Goal: Task Accomplishment & Management: Use online tool/utility

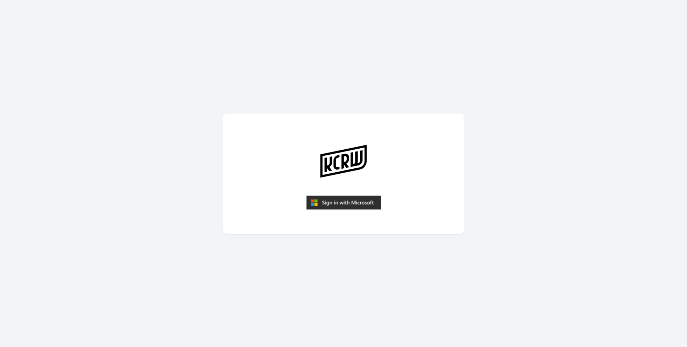
click at [330, 197] on img "submit" at bounding box center [343, 202] width 74 height 14
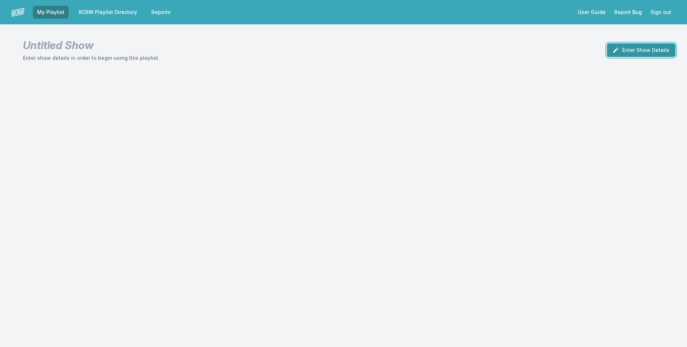
click at [652, 54] on button "Enter Show Details" at bounding box center [641, 50] width 69 height 14
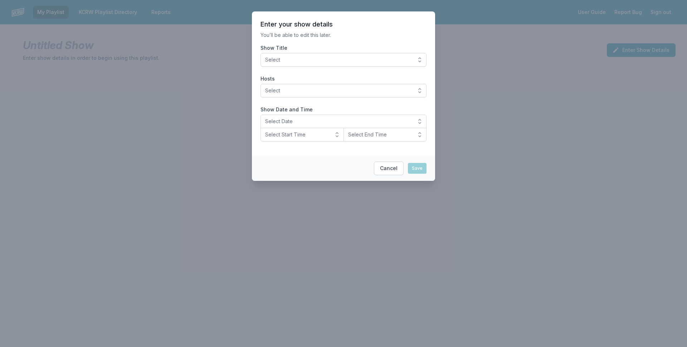
click at [285, 56] on button "Select" at bounding box center [344, 60] width 166 height 14
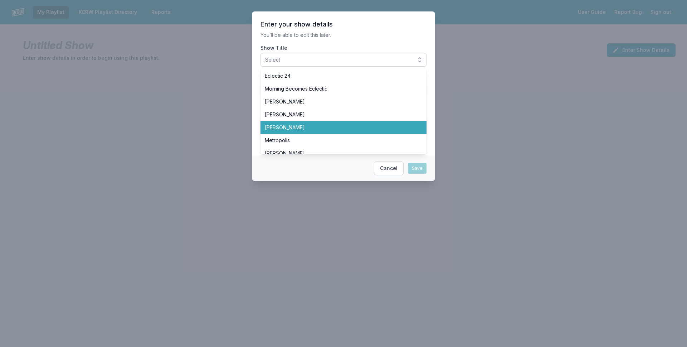
scroll to position [143, 0]
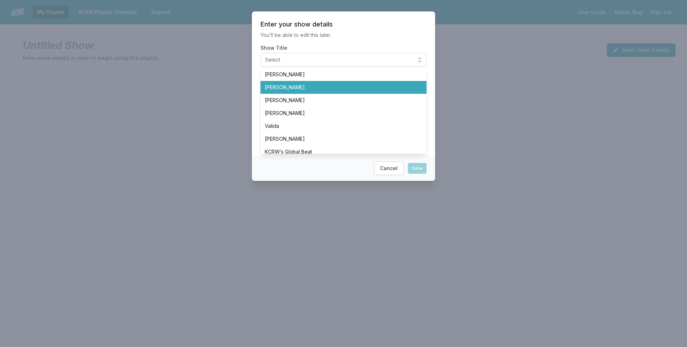
click at [294, 88] on span "[PERSON_NAME]" at bounding box center [339, 87] width 149 height 7
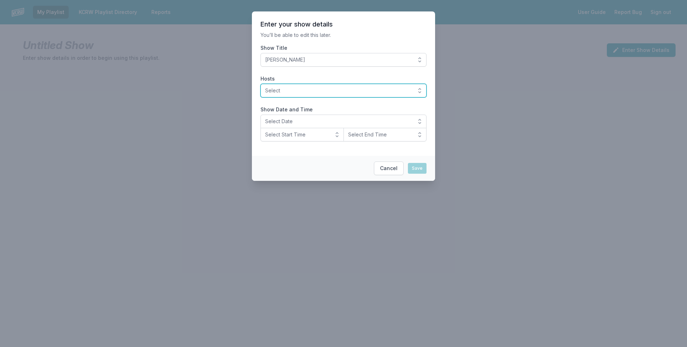
click at [280, 89] on span "Select" at bounding box center [338, 90] width 147 height 7
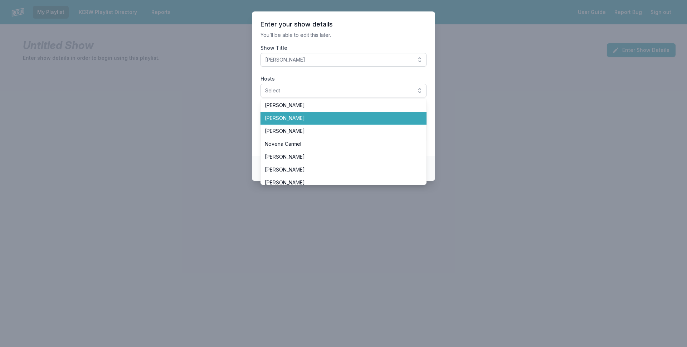
click at [290, 122] on li "[PERSON_NAME]" at bounding box center [344, 118] width 166 height 13
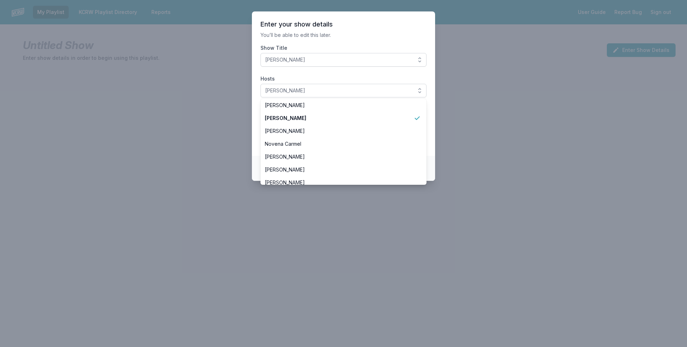
click at [258, 130] on section "Enter your show details You’ll be able to edit this later. Show Title José Galv…" at bounding box center [343, 83] width 183 height 144
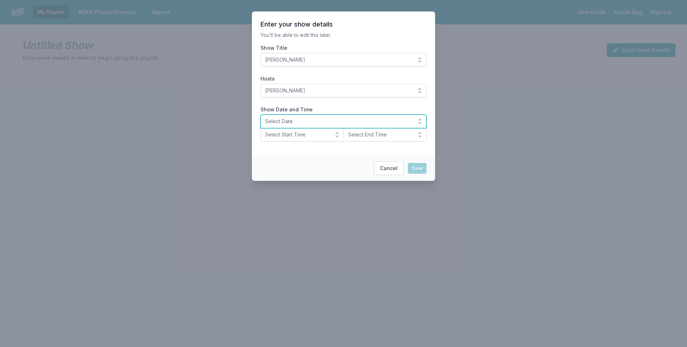
click at [280, 122] on span "Select Date" at bounding box center [338, 121] width 147 height 7
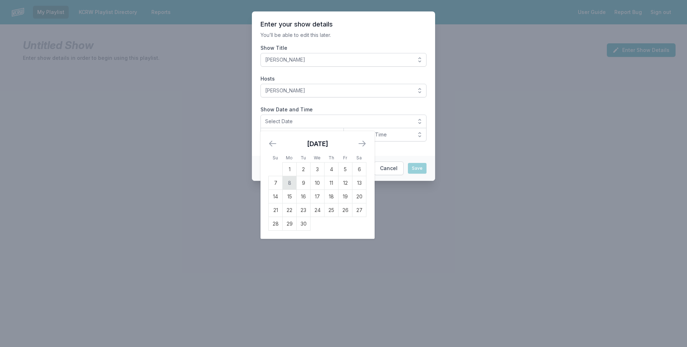
click at [290, 181] on td "8" at bounding box center [290, 183] width 14 height 14
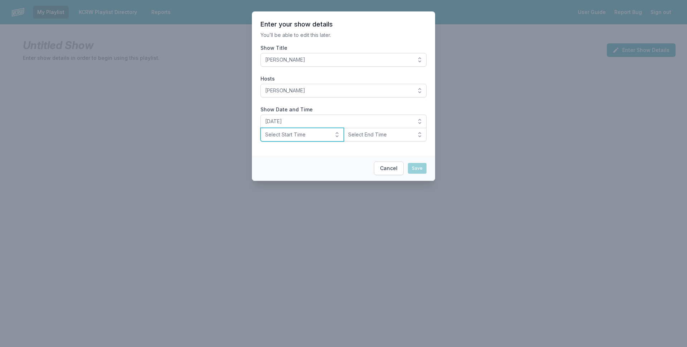
click at [288, 138] on span "Select Start Time" at bounding box center [297, 134] width 64 height 7
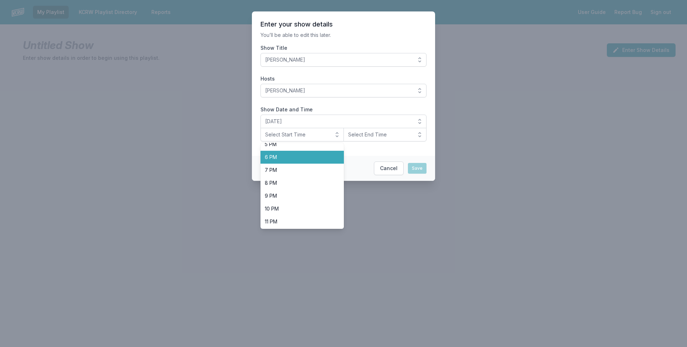
scroll to position [226, 0]
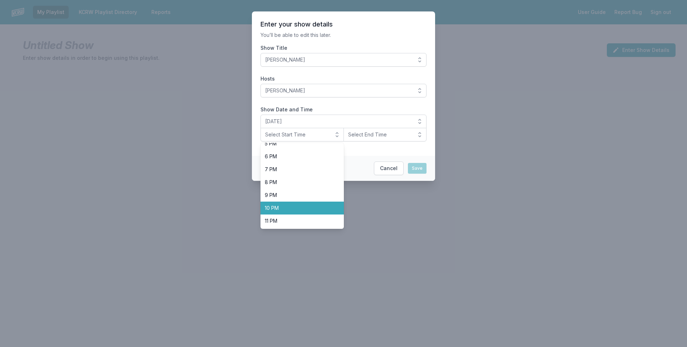
click at [287, 206] on span "10 PM" at bounding box center [298, 207] width 66 height 7
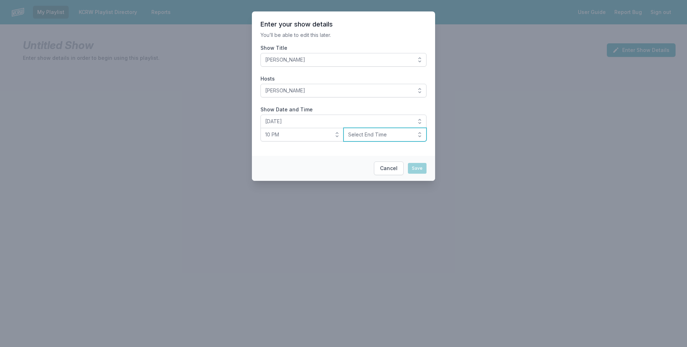
click at [366, 132] on span "Select End Time" at bounding box center [380, 134] width 64 height 7
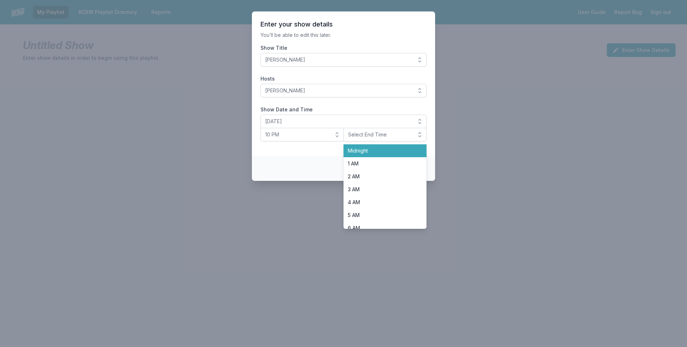
click at [360, 150] on span "Midnight" at bounding box center [381, 150] width 66 height 7
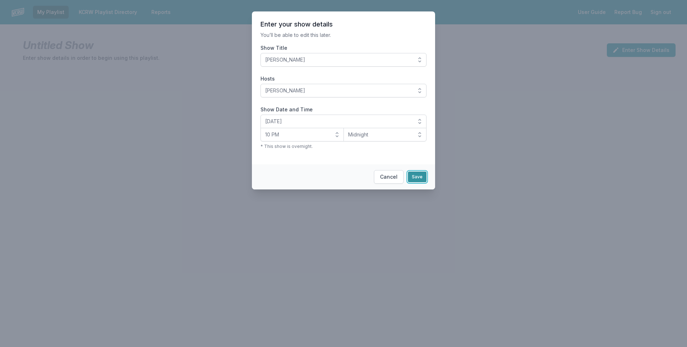
click at [419, 177] on button "Save" at bounding box center [417, 176] width 19 height 11
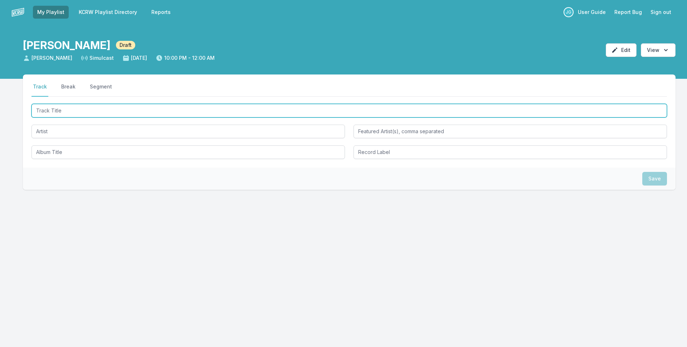
click at [198, 112] on input "Track Title" at bounding box center [349, 111] width 636 height 14
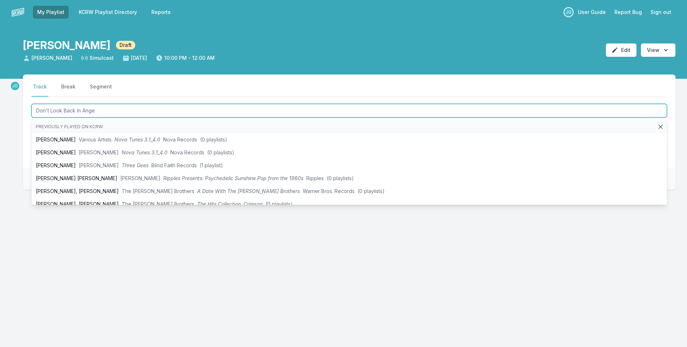
type input "Don't Look Back In Anger"
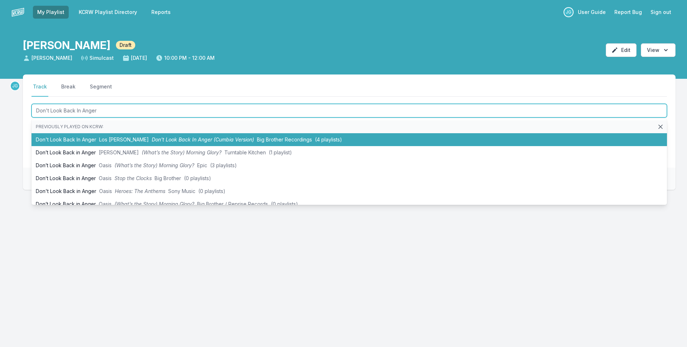
click at [194, 136] on span "Don't Look Back In Anger (Cumbia Version)" at bounding box center [203, 139] width 102 height 6
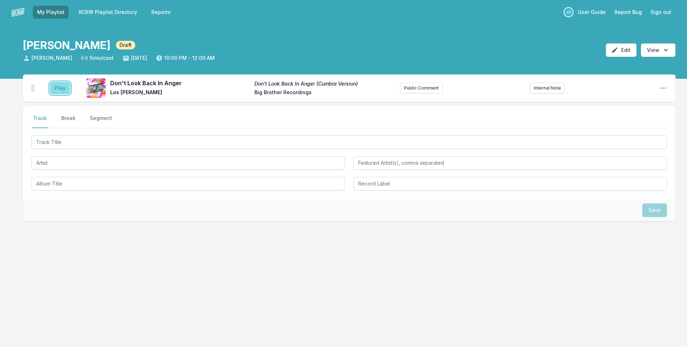
click at [52, 82] on button "Play" at bounding box center [60, 88] width 20 height 12
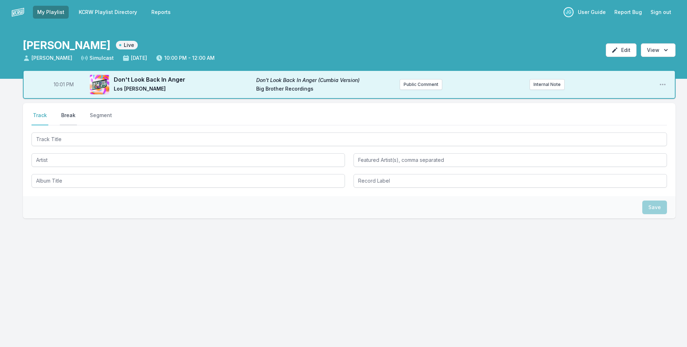
click at [73, 113] on button "Break" at bounding box center [68, 119] width 17 height 14
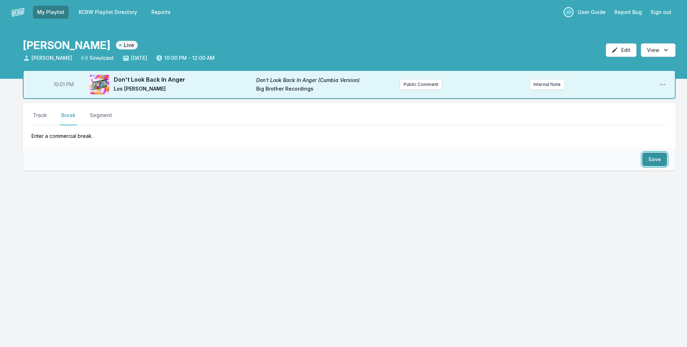
click at [655, 156] on button "Save" at bounding box center [654, 159] width 25 height 14
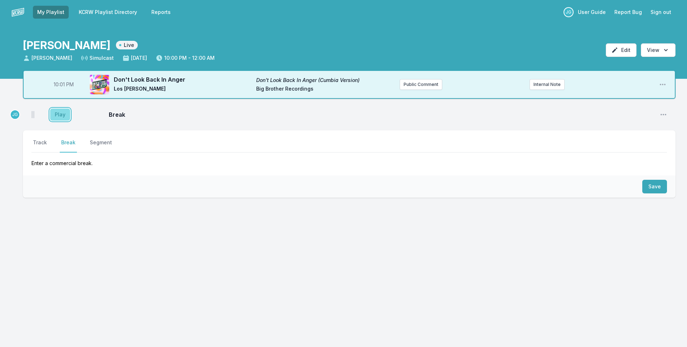
click at [65, 118] on button "Play" at bounding box center [60, 114] width 20 height 12
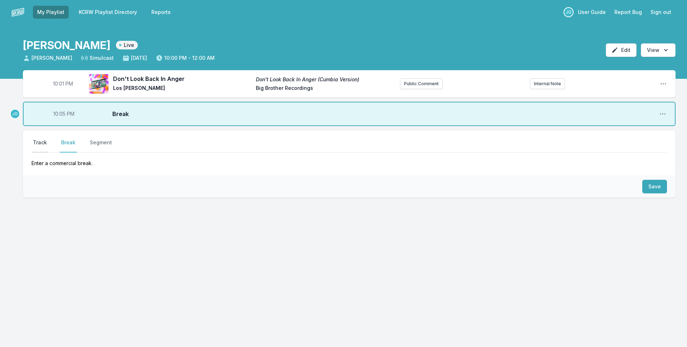
click at [39, 139] on button "Track" at bounding box center [39, 146] width 17 height 14
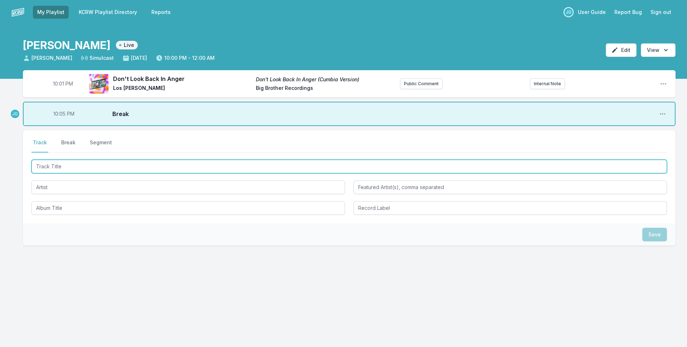
click at [68, 164] on input "Track Title" at bounding box center [349, 167] width 636 height 14
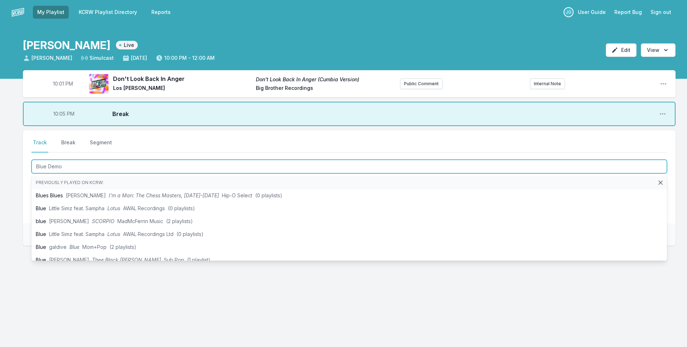
type input "Blue Demon"
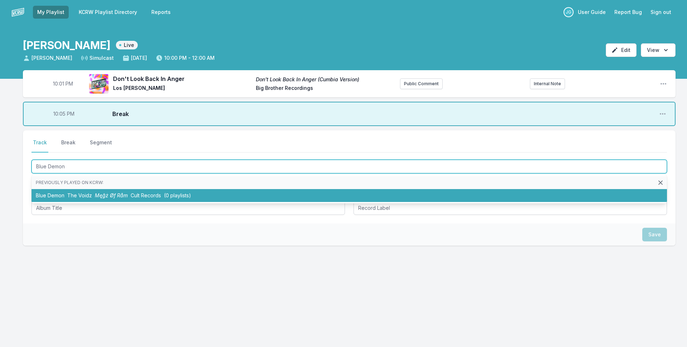
click at [52, 190] on li "Blue Demon The Voidz Męğż Øf Råm Cult Records (0 playlists)" at bounding box center [349, 195] width 636 height 13
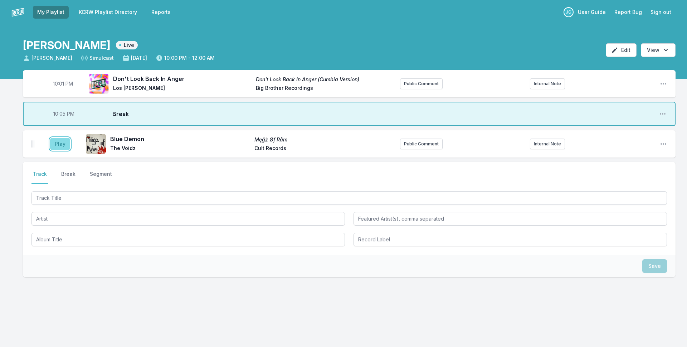
click at [54, 143] on button "Play" at bounding box center [60, 144] width 20 height 12
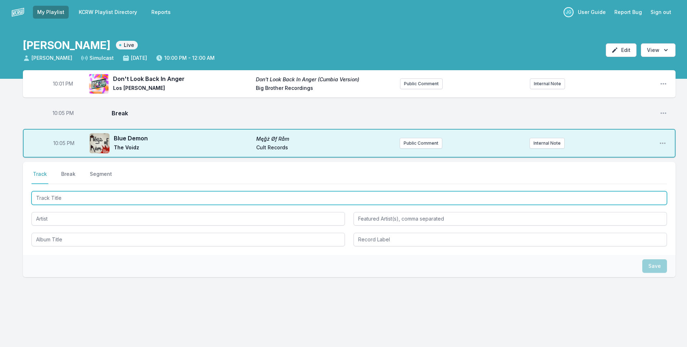
click at [68, 195] on input "Track Title" at bounding box center [349, 198] width 636 height 14
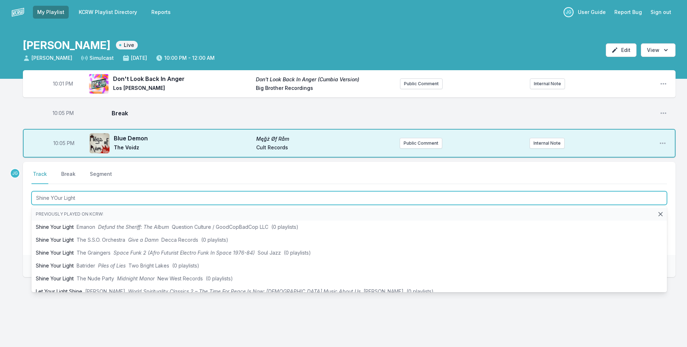
click at [56, 196] on input "Shine YOur Light" at bounding box center [349, 198] width 636 height 14
type input "Shine Your Light"
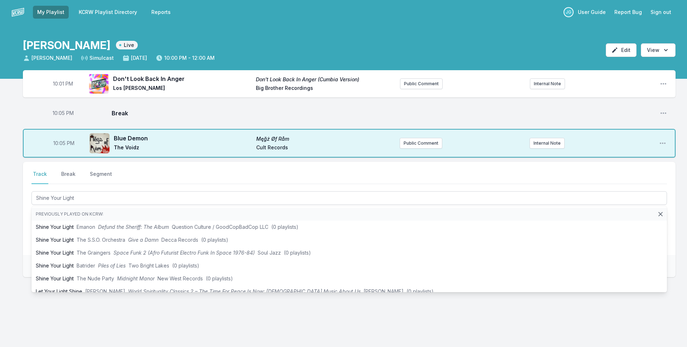
click at [18, 233] on div "10:01 PM Don't Look Back In Anger Don't Look Back In Anger (Cumbia Version) Los…" at bounding box center [343, 208] width 687 height 276
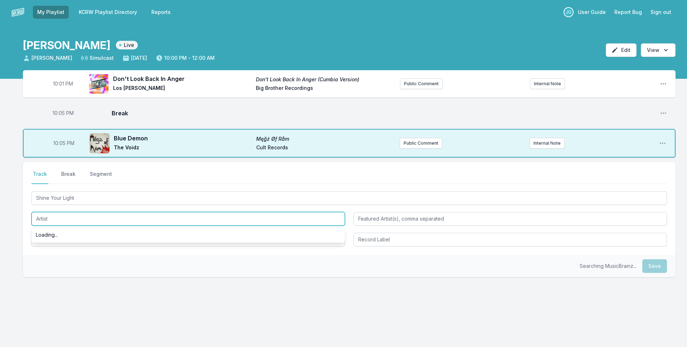
click at [55, 216] on input "Artist" at bounding box center [187, 219] width 313 height 14
drag, startPoint x: 76, startPoint y: 219, endPoint x: 0, endPoint y: 214, distance: 75.6
click at [0, 214] on div "10:01 PM Don't Look Back In Anger Don't Look Back In Anger (Cumbia Version) Los…" at bounding box center [343, 208] width 687 height 276
type input "KAytranada"
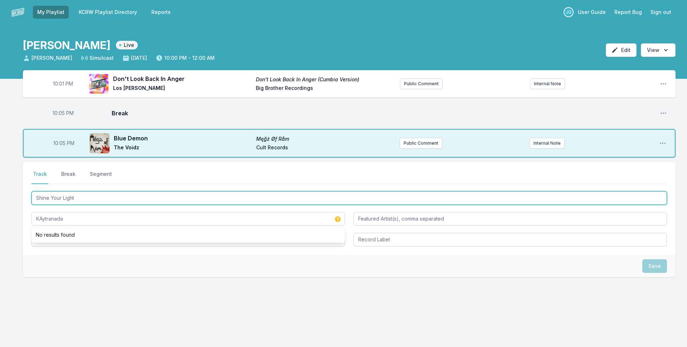
click at [79, 195] on input "Shine Your Light" at bounding box center [349, 198] width 636 height 14
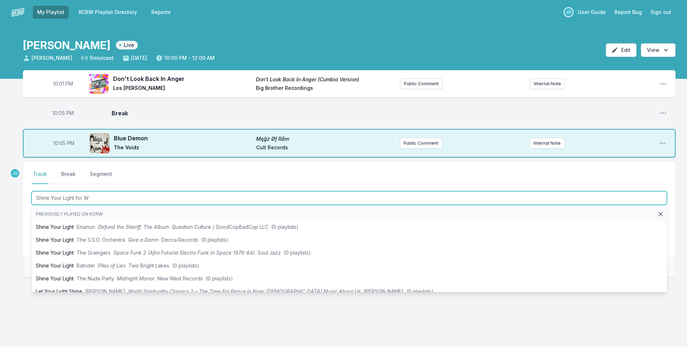
type input "Shine Your Light for We"
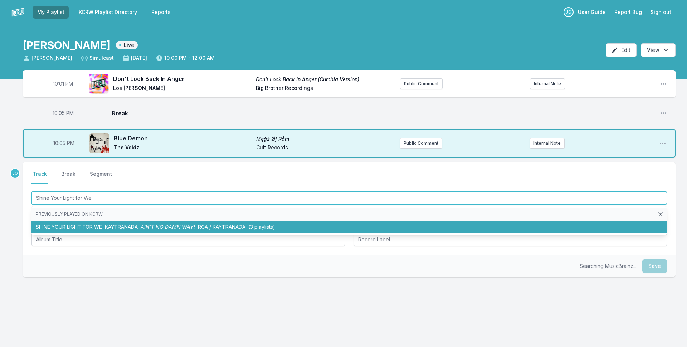
click at [69, 226] on li "SHINE YOUR LIGHT FOR WE KAYTRANADA AIN’T NO DAMN WAY! RCA / KAYTRANADA (3 playl…" at bounding box center [349, 226] width 636 height 13
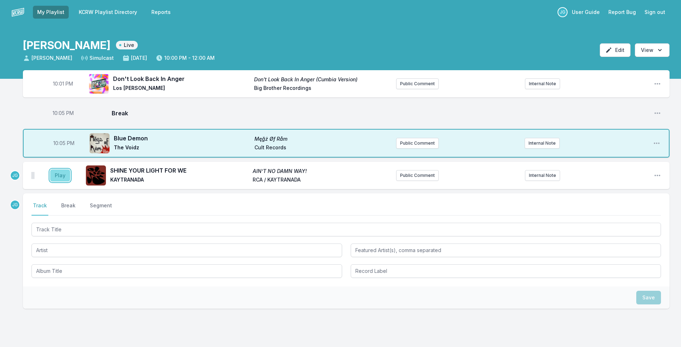
click at [58, 175] on button "Play" at bounding box center [60, 175] width 20 height 12
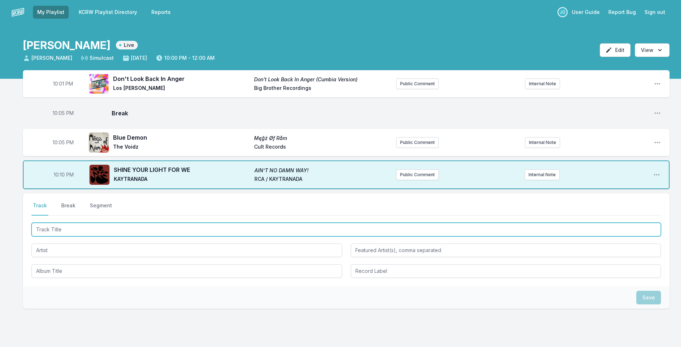
click at [90, 232] on input "Track Title" at bounding box center [345, 230] width 629 height 14
type input "Renacer"
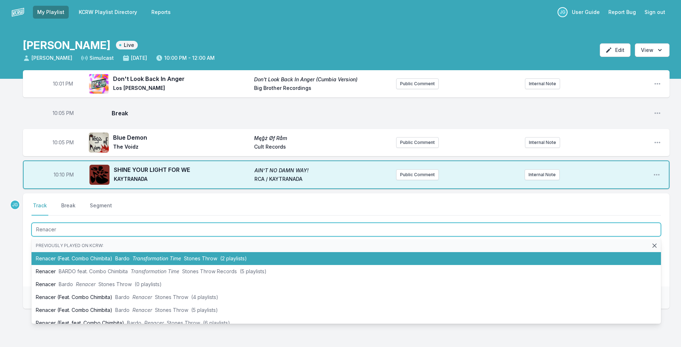
click at [47, 256] on li "Renacer (Feat. Combo Chimbita) Bardo Transformation Time Stones Throw (2 playli…" at bounding box center [345, 258] width 629 height 13
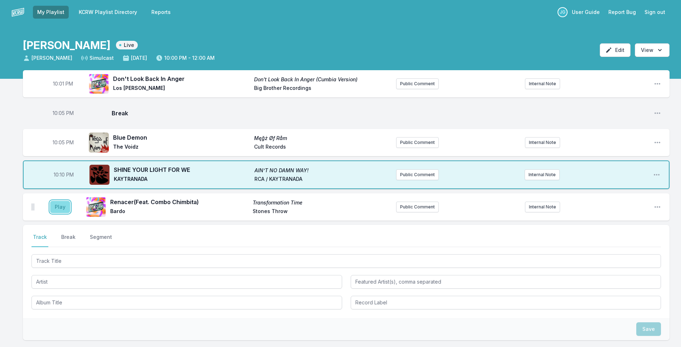
click at [55, 204] on button "Play" at bounding box center [60, 207] width 20 height 12
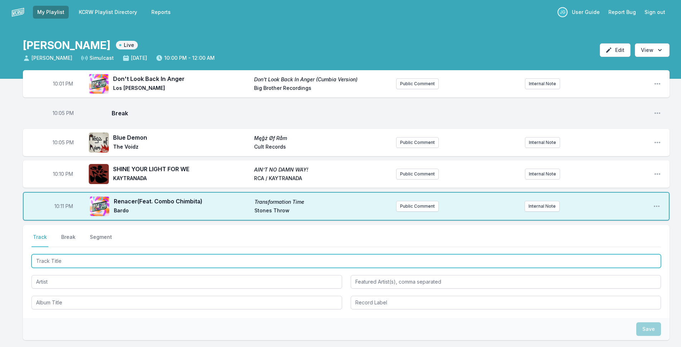
click at [48, 259] on input "Track Title" at bounding box center [345, 261] width 629 height 14
type input "Magica"
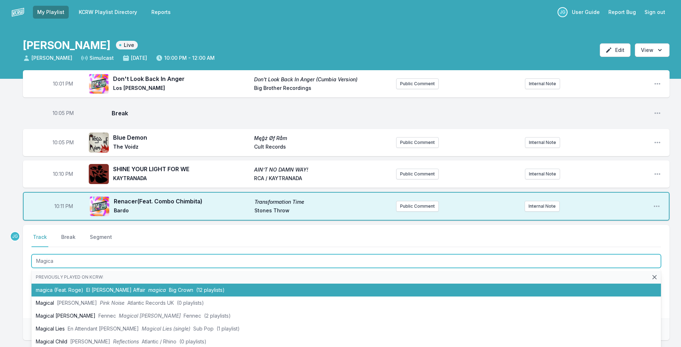
click at [62, 288] on li "magica (Feat. Roge) El Michels Affair magica Big Crown (12 playlists)" at bounding box center [345, 289] width 629 height 13
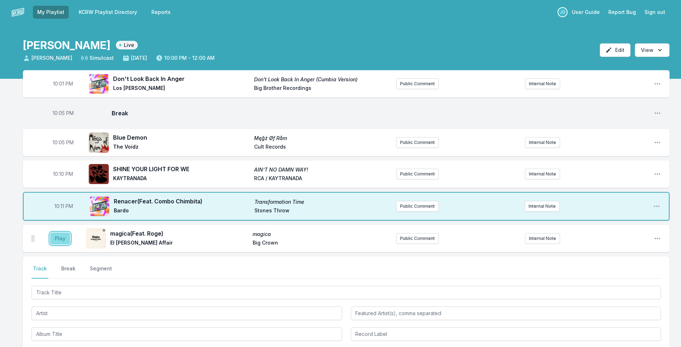
click at [64, 239] on button "Play" at bounding box center [60, 238] width 20 height 12
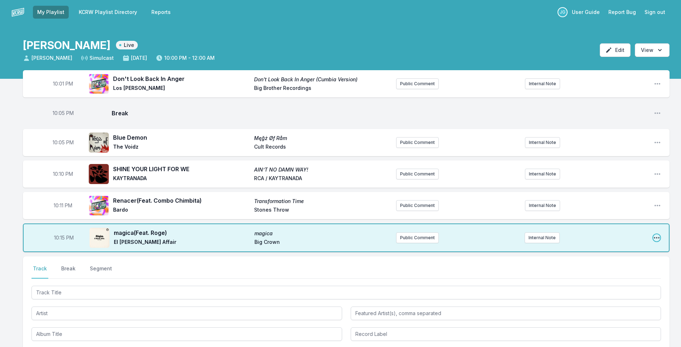
click at [653, 235] on icon "Open playlist item options" at bounding box center [656, 237] width 7 height 7
click at [606, 265] on button "Edit Track Details" at bounding box center [620, 264] width 80 height 13
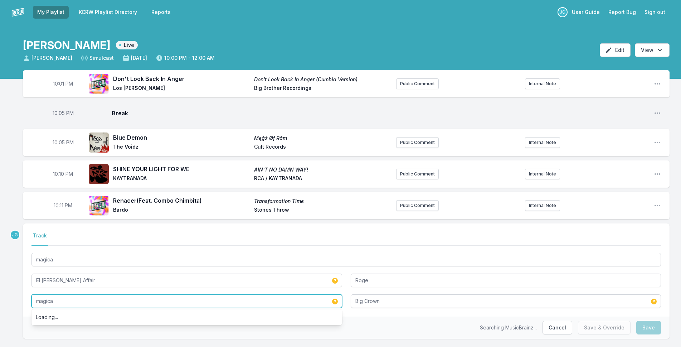
click at [290, 303] on input "magica" at bounding box center [186, 301] width 311 height 14
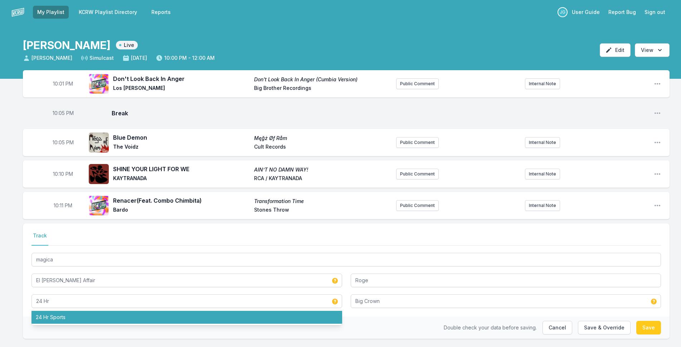
click at [282, 324] on ul "24 Hr Sports" at bounding box center [186, 317] width 311 height 16
click at [284, 317] on li "24 Hr Sports" at bounding box center [186, 317] width 311 height 13
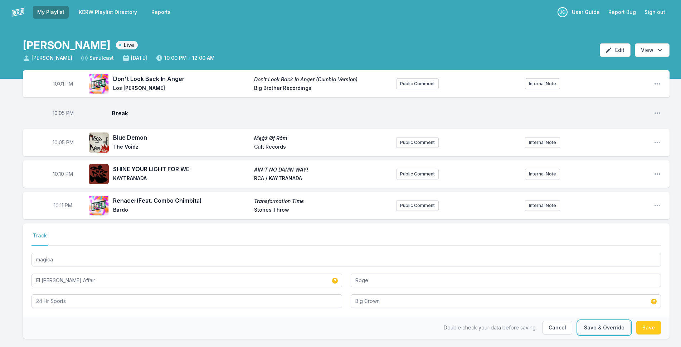
click at [611, 329] on button "Save & Override" at bounding box center [604, 328] width 53 height 14
type input "magica"
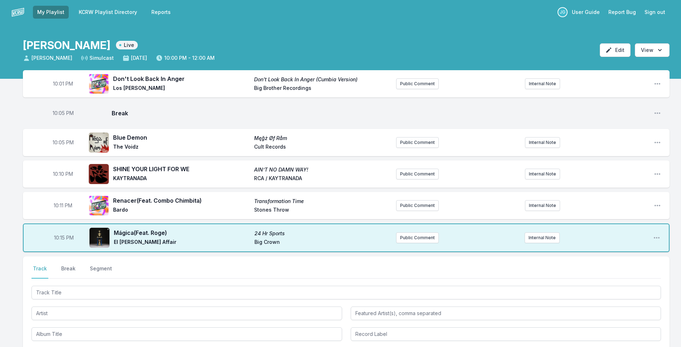
click at [73, 263] on div "Select a tab Track Break Segment Track Break Segment" at bounding box center [346, 302] width 647 height 93
click at [69, 268] on button "Break" at bounding box center [68, 272] width 17 height 14
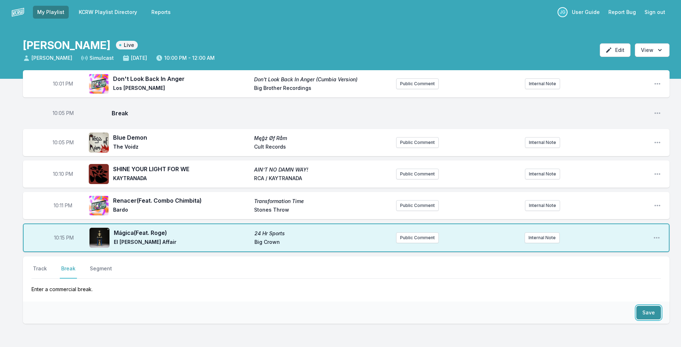
click at [646, 316] on button "Save" at bounding box center [648, 313] width 25 height 14
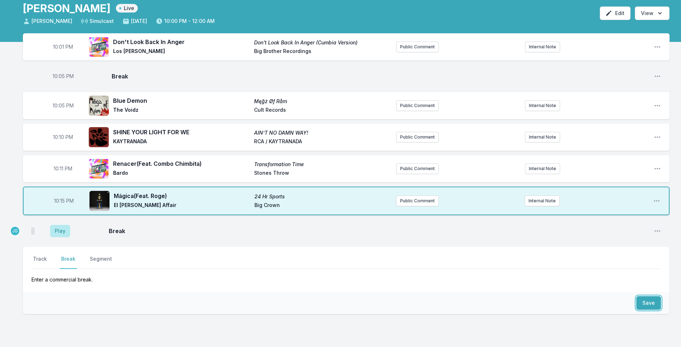
scroll to position [72, 0]
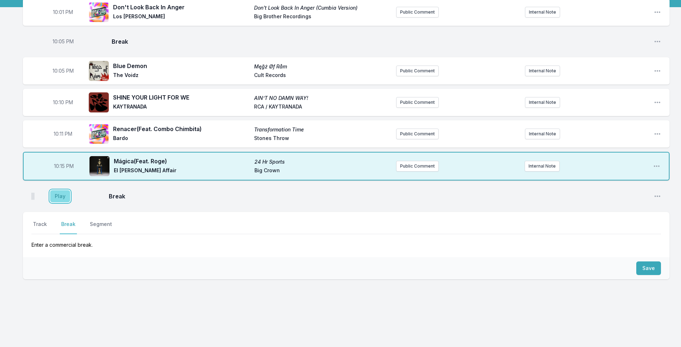
click at [66, 190] on button "Play" at bounding box center [60, 196] width 20 height 12
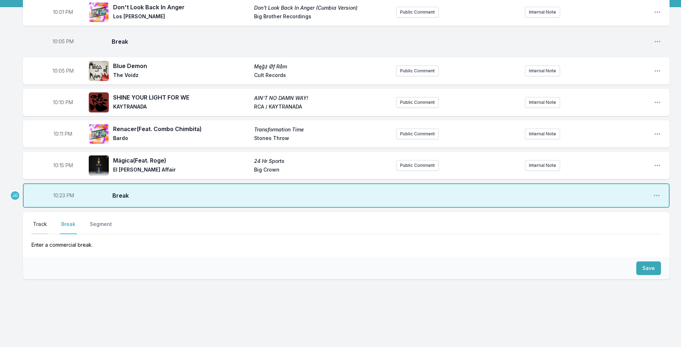
click at [43, 223] on button "Track" at bounding box center [39, 227] width 17 height 14
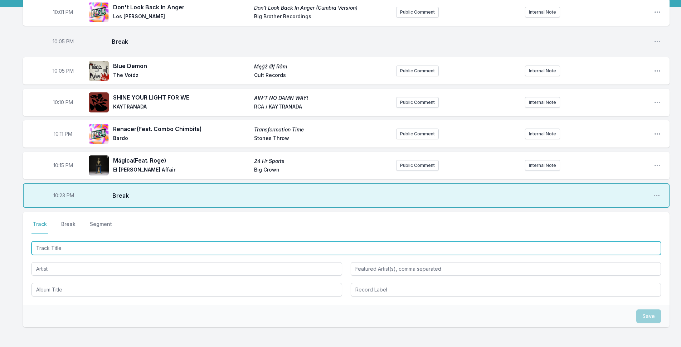
click at [83, 249] on input "Track Title" at bounding box center [345, 248] width 629 height 14
click at [103, 247] on input "Track Title" at bounding box center [345, 248] width 629 height 14
type input "El Inmigrante"
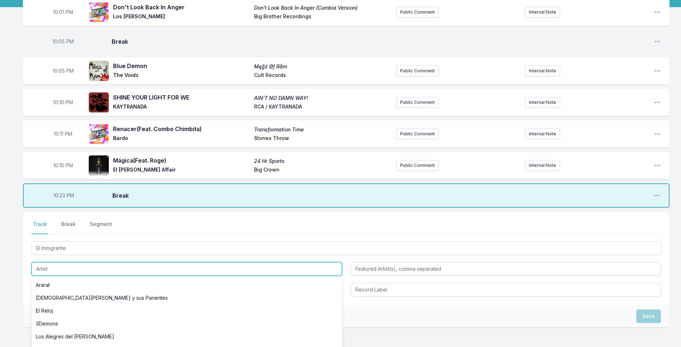
click at [96, 267] on input "Artist" at bounding box center [186, 269] width 311 height 14
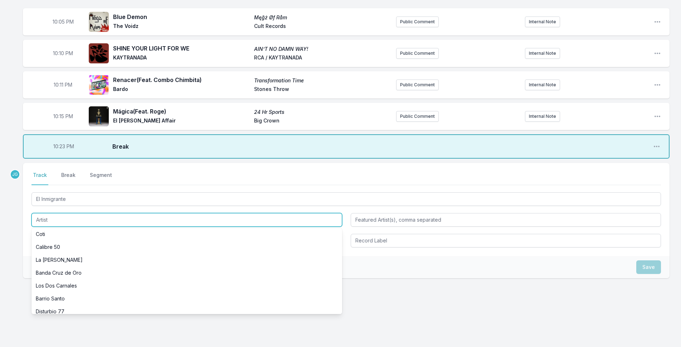
scroll to position [39, 0]
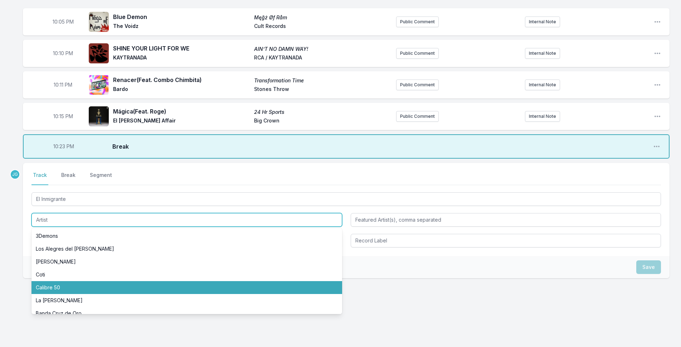
click at [55, 290] on li "Calibre 50" at bounding box center [186, 287] width 311 height 13
type input "Calibre 50"
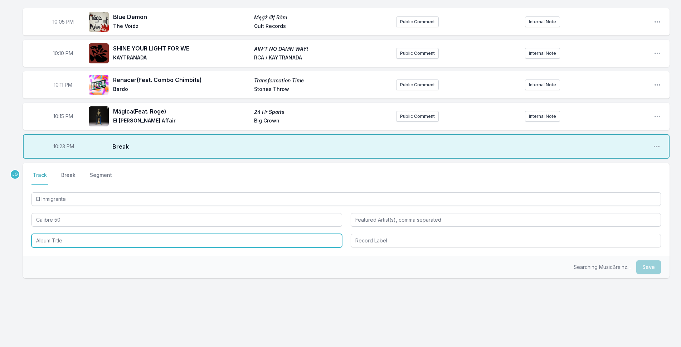
click at [71, 242] on input "Album Title" at bounding box center [186, 241] width 311 height 14
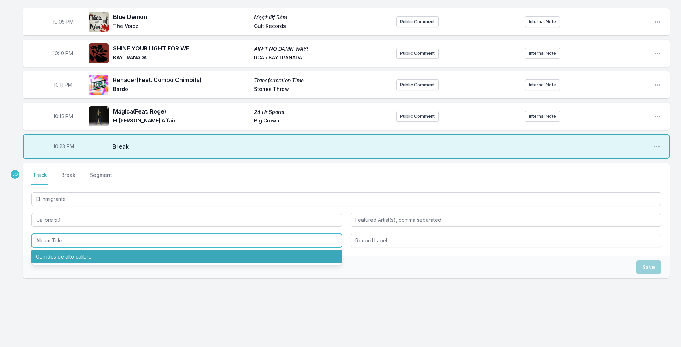
click at [69, 259] on li "Corridos de alto calibre" at bounding box center [186, 256] width 311 height 13
type input "Corridos de alto calibre"
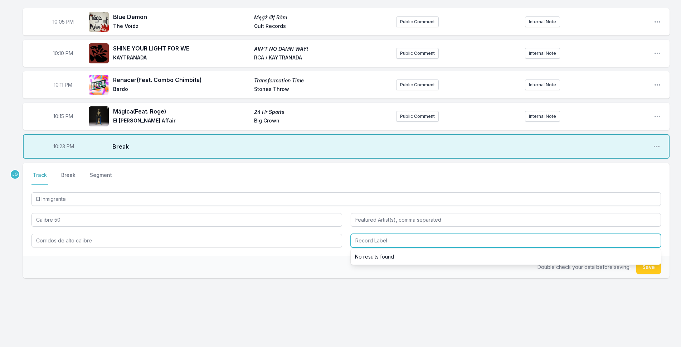
click at [360, 237] on input "Record Label" at bounding box center [506, 241] width 311 height 14
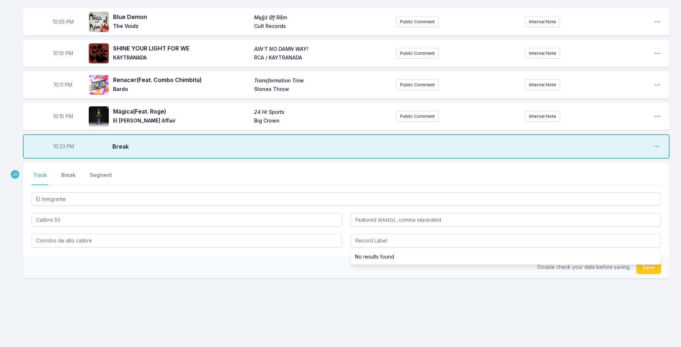
click at [316, 268] on div "Double check your data before saving. Save" at bounding box center [346, 267] width 647 height 22
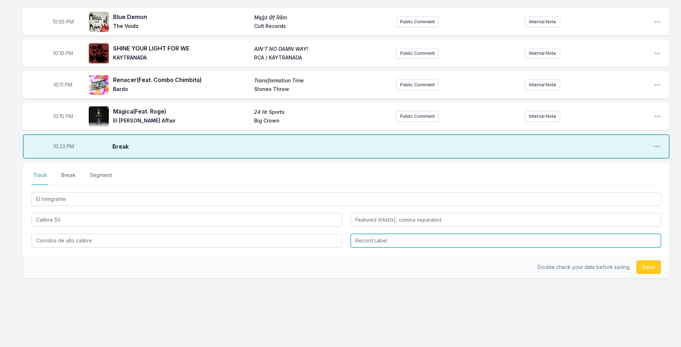
click at [393, 241] on input "Record Label" at bounding box center [506, 241] width 311 height 14
type input "UMG Recordings, Inc."
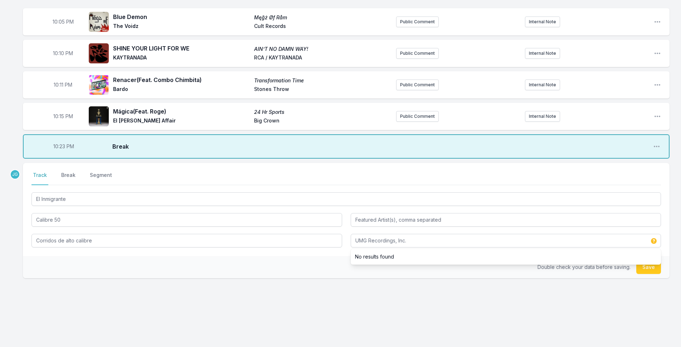
click at [324, 262] on div "Double check your data before saving. Save" at bounding box center [346, 267] width 647 height 22
click at [650, 266] on button "Save" at bounding box center [648, 267] width 25 height 14
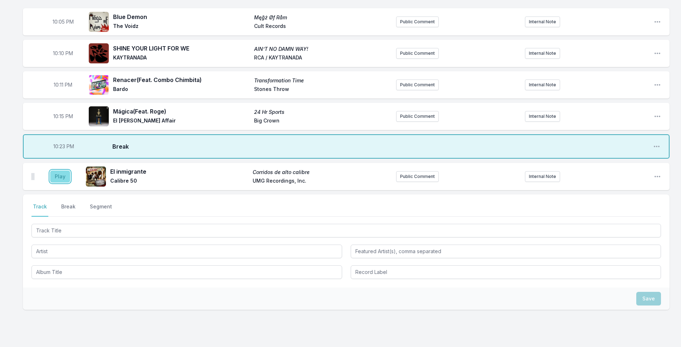
click at [56, 177] on button "Play" at bounding box center [60, 176] width 20 height 12
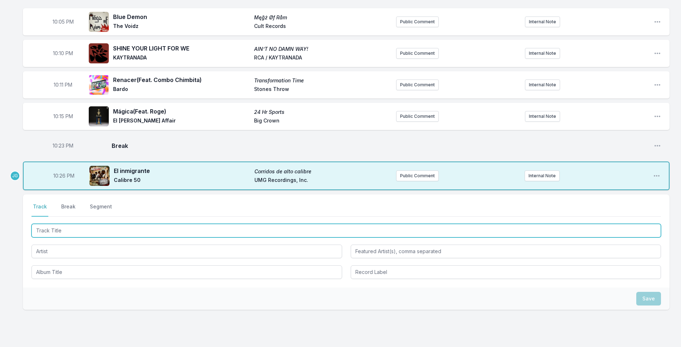
click at [85, 231] on input "Track Title" at bounding box center [345, 231] width 629 height 14
type input "Somos Mas Ame"
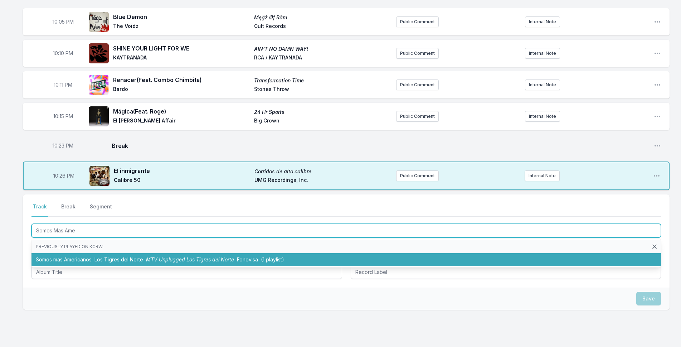
click at [104, 264] on li "Somos mas Americanos Los Tigres del Norte MTV Unplugged Los Tigres del Norte Fo…" at bounding box center [345, 259] width 629 height 13
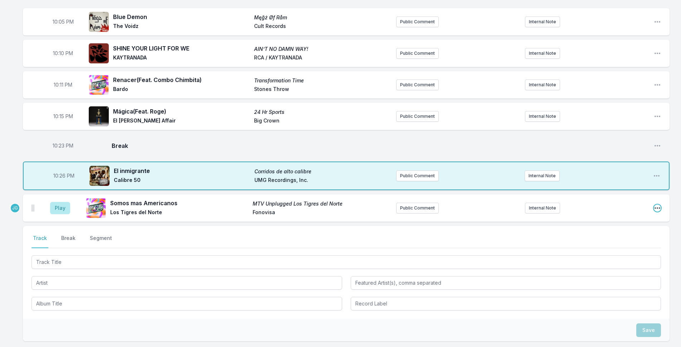
click at [656, 210] on icon "Open playlist item options" at bounding box center [657, 207] width 7 height 7
click at [592, 232] on button "Edit Track Details" at bounding box center [621, 235] width 80 height 13
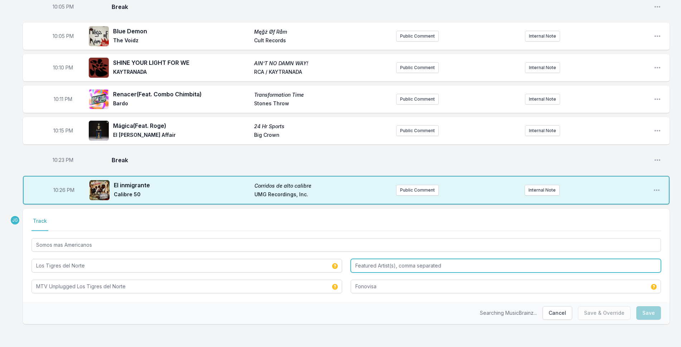
click at [358, 268] on input "Featured Artist(s), comma separated" at bounding box center [506, 266] width 311 height 14
click at [367, 265] on input "Zach De La Rocha" at bounding box center [506, 266] width 311 height 14
type input "Zack De La Rocha"
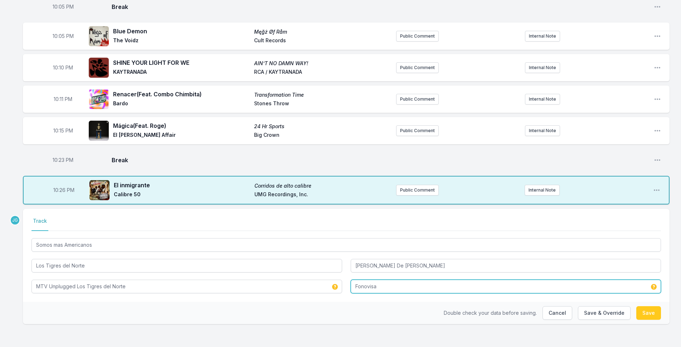
click at [371, 287] on input "Fonovisa" at bounding box center [506, 286] width 311 height 14
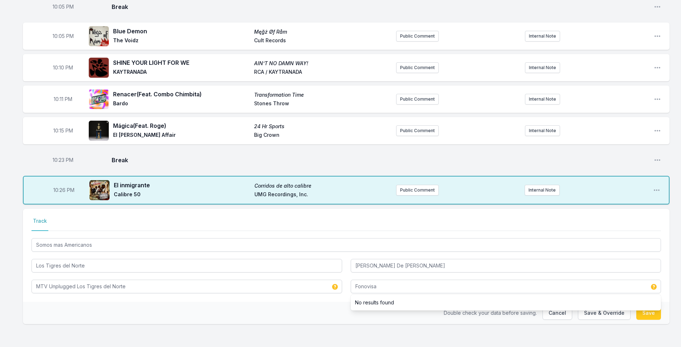
click at [325, 306] on div "Double check your data before saving. Cancel Save & Override Save" at bounding box center [346, 313] width 647 height 22
click at [603, 309] on button "Save & Override" at bounding box center [604, 313] width 53 height 14
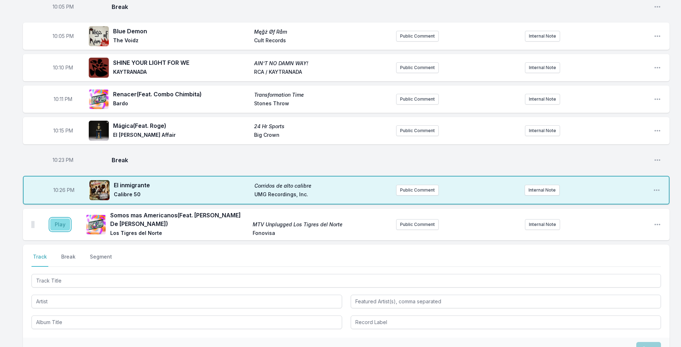
click at [61, 220] on button "Play" at bounding box center [60, 224] width 20 height 12
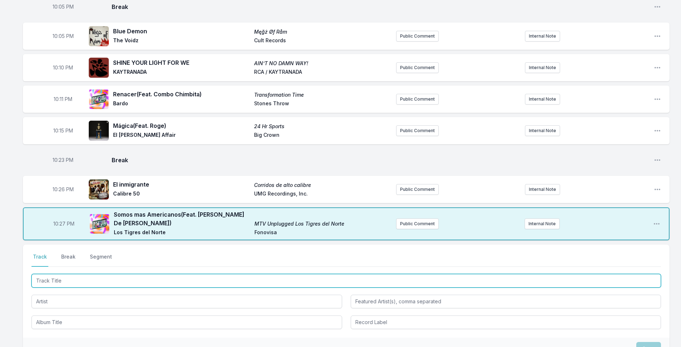
click at [74, 277] on input "Track Title" at bounding box center [345, 281] width 629 height 14
type input "Frijolero"
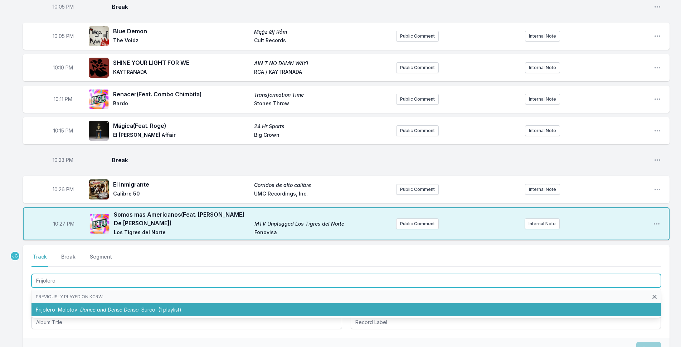
click at [55, 311] on li "Frijolero Molotov Dance and Dense Denso Surco (1 playlist)" at bounding box center [345, 309] width 629 height 13
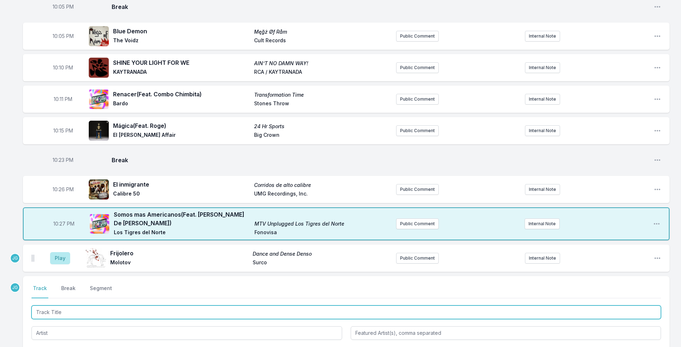
click at [54, 308] on input "Track Title" at bounding box center [345, 312] width 629 height 14
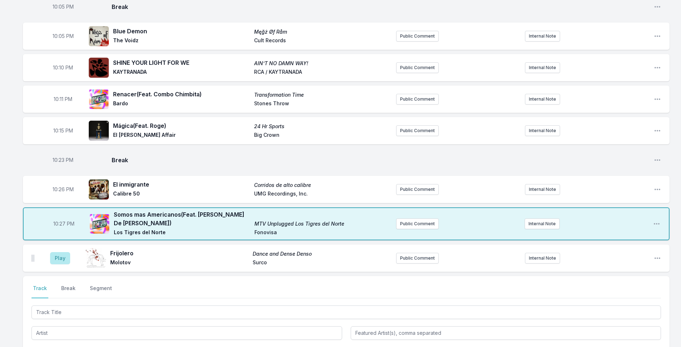
click at [57, 252] on aside "Play" at bounding box center [60, 258] width 40 height 23
click at [61, 259] on button "Play" at bounding box center [60, 258] width 20 height 12
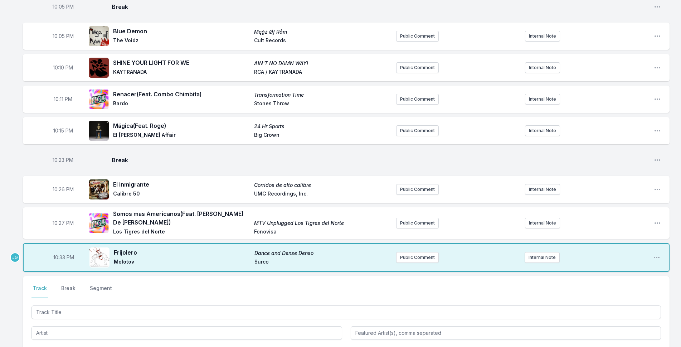
click at [62, 255] on span "10:33 PM" at bounding box center [63, 257] width 21 height 7
click at [60, 258] on input "22:33" at bounding box center [64, 258] width 40 height 14
type input "22:30"
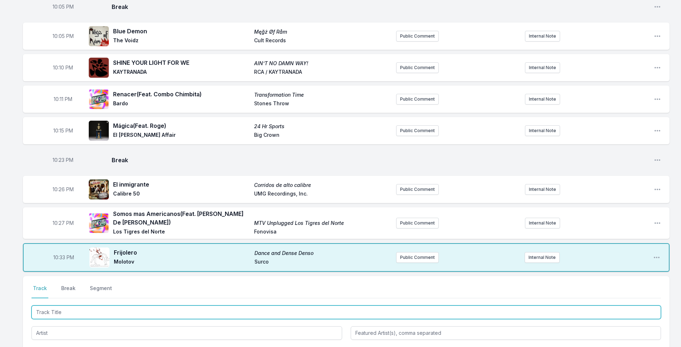
click at [62, 308] on input "Track Title" at bounding box center [345, 312] width 629 height 14
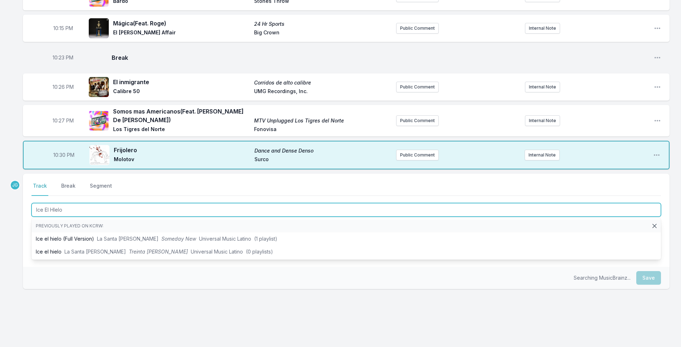
scroll to position [214, 0]
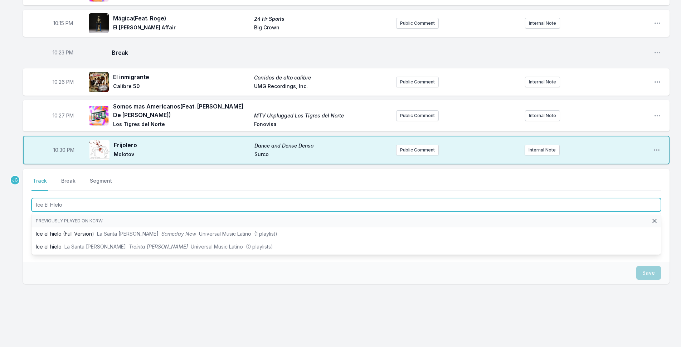
click at [55, 205] on input "Ice El HIelo" at bounding box center [345, 205] width 629 height 14
type input "Ice El Hielo"
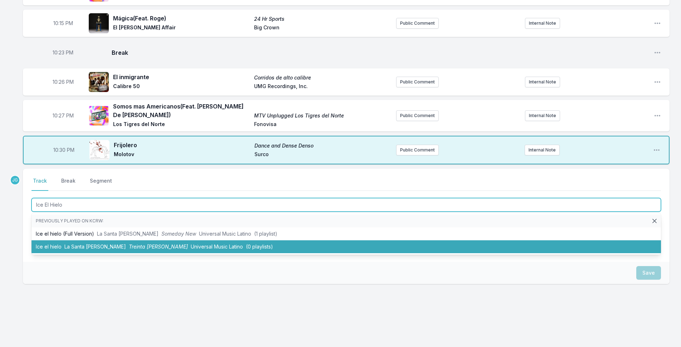
click at [65, 249] on li "Ice el hielo La Santa Cecilia Treinta días Universal Music Latino (0 playlists)" at bounding box center [345, 246] width 629 height 13
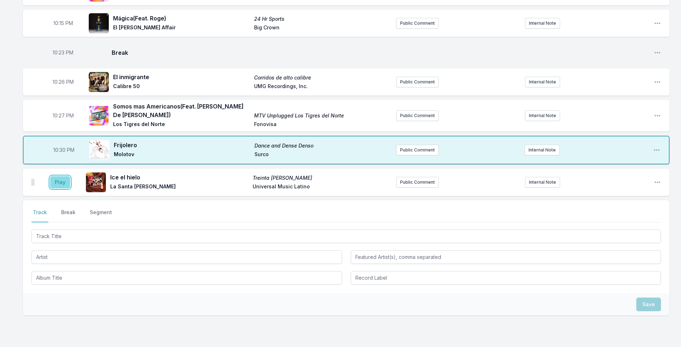
click at [63, 181] on button "Play" at bounding box center [60, 182] width 20 height 12
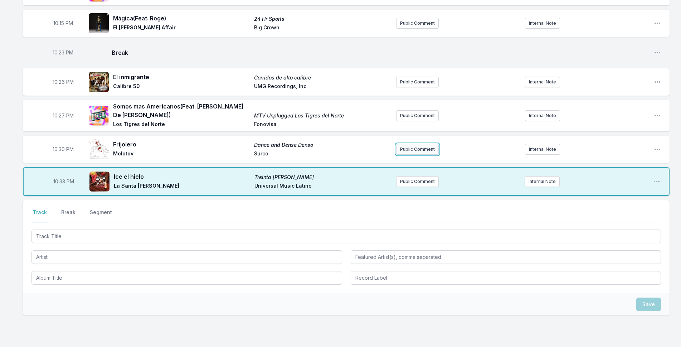
click at [420, 149] on button "Public Comment" at bounding box center [417, 149] width 43 height 11
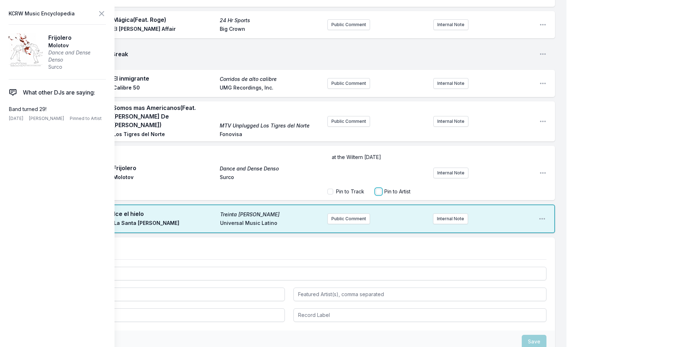
click at [378, 189] on input "Pin to Artist" at bounding box center [379, 192] width 6 height 6
checkbox input "true"
click at [101, 14] on icon at bounding box center [101, 13] width 4 height 4
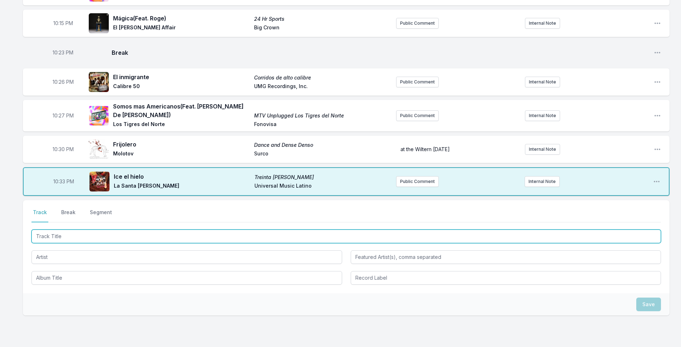
click at [123, 237] on input "Track Title" at bounding box center [345, 236] width 629 height 14
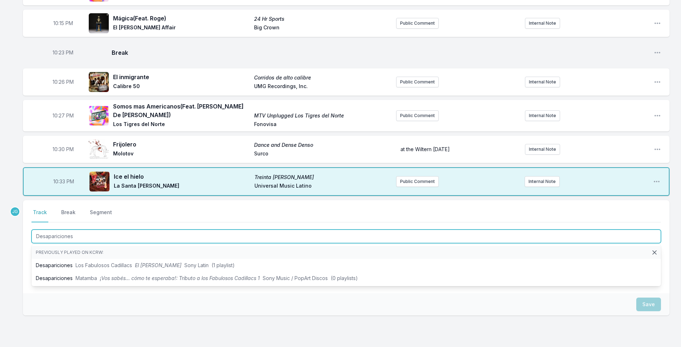
type input "Desapariciones"
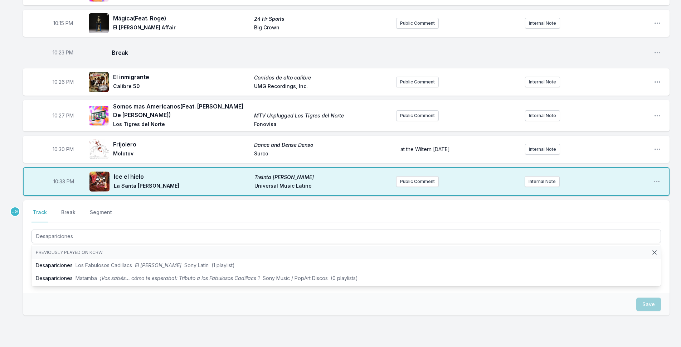
click at [25, 258] on div "Select a tab Track Break Segment Track Break Segment Desapariciones Previously …" at bounding box center [346, 246] width 647 height 93
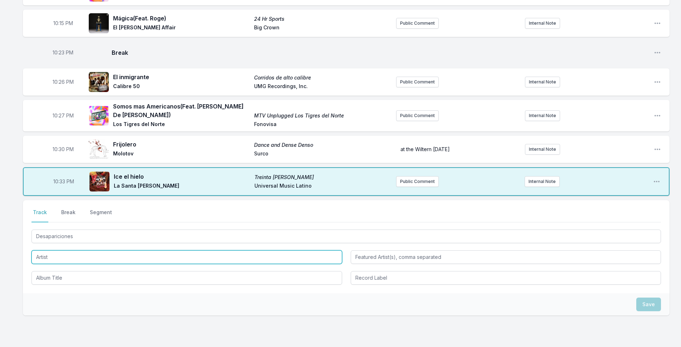
click at [37, 258] on input "Artist" at bounding box center [186, 257] width 311 height 14
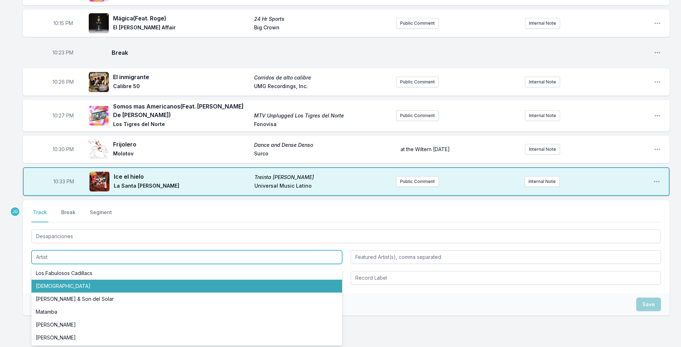
click at [52, 288] on li "Maná" at bounding box center [186, 285] width 311 height 13
type input "Maná"
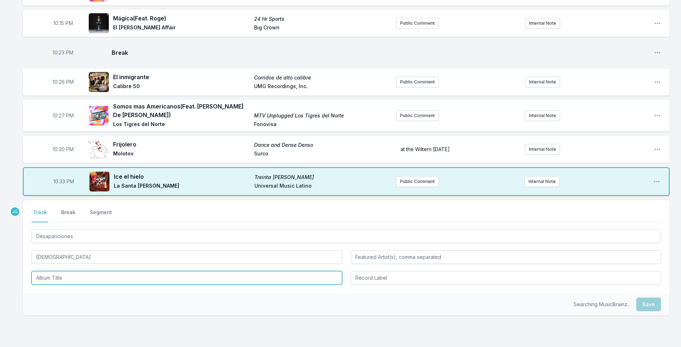
click at [53, 276] on input "Album Title" at bounding box center [186, 278] width 311 height 14
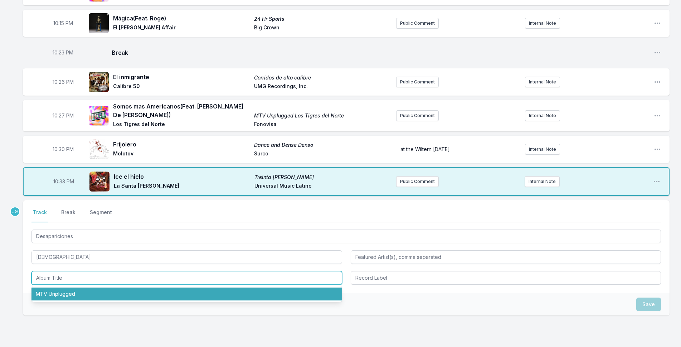
click at [59, 294] on li "MTV Unplugged" at bounding box center [186, 293] width 311 height 13
type input "MTV Unplugged"
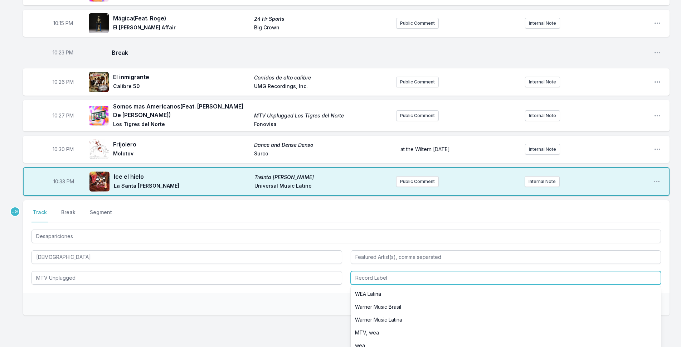
click at [358, 273] on input "Record Label" at bounding box center [506, 278] width 311 height 14
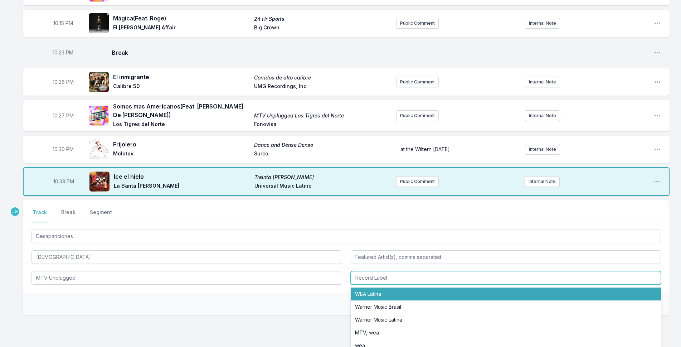
click at [368, 292] on li "WEA Latina" at bounding box center [506, 293] width 311 height 13
type input "WEA Latina"
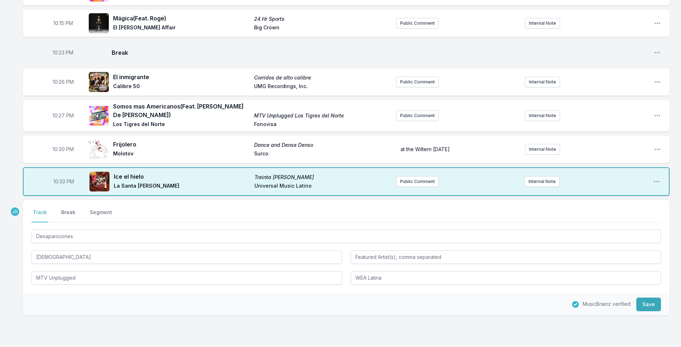
click at [351, 290] on div "Select a tab Track Break Segment Track Break Segment Desapariciones Maná MTV Un…" at bounding box center [346, 246] width 647 height 93
click at [646, 304] on button "Save" at bounding box center [648, 304] width 25 height 14
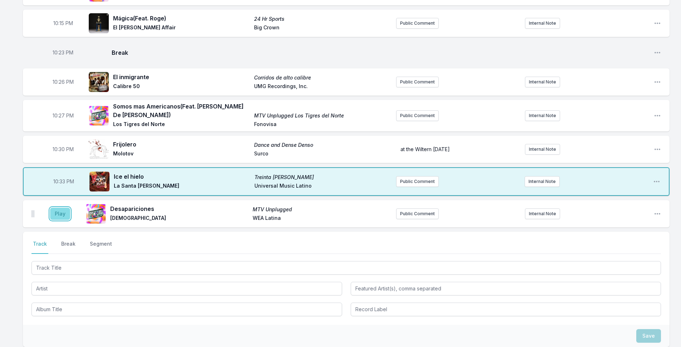
click at [64, 213] on button "Play" at bounding box center [60, 214] width 20 height 12
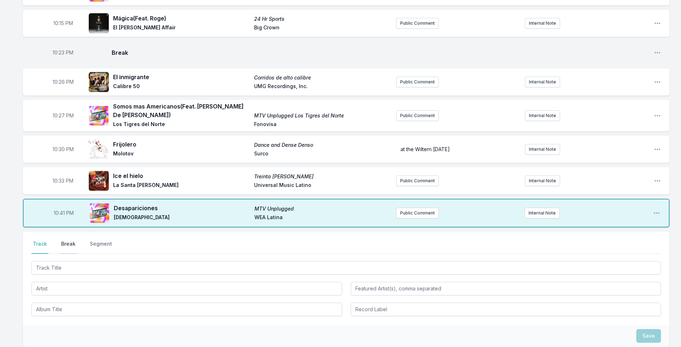
click at [69, 244] on button "Break" at bounding box center [68, 247] width 17 height 14
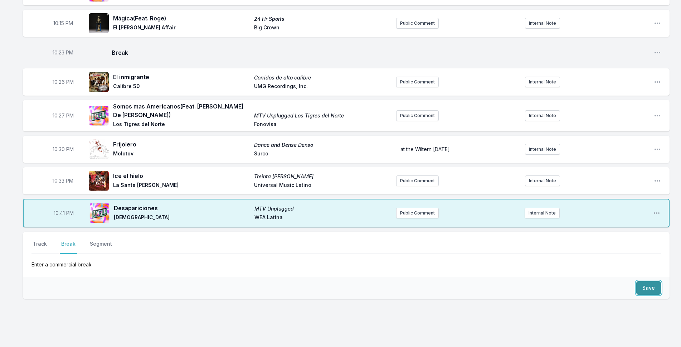
click at [645, 285] on button "Save" at bounding box center [648, 288] width 25 height 14
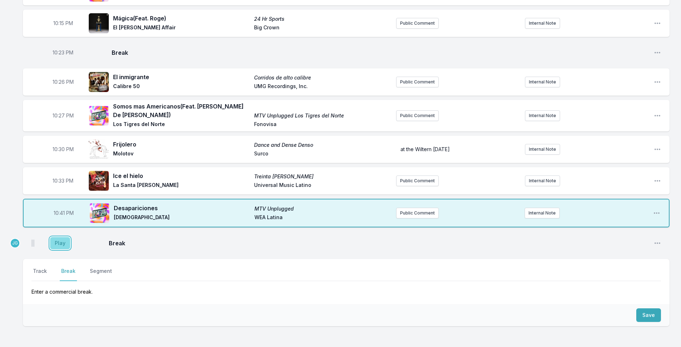
click at [54, 240] on button "Play" at bounding box center [60, 243] width 20 height 12
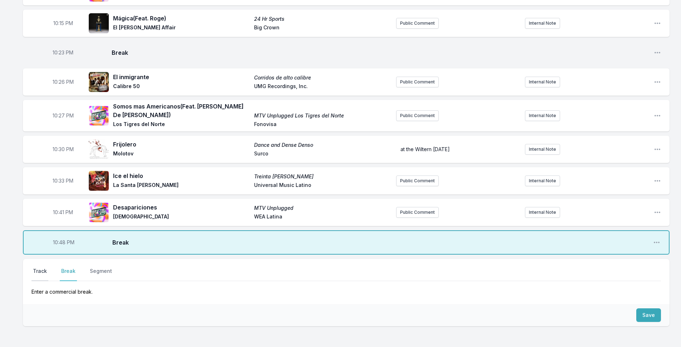
click at [40, 269] on button "Track" at bounding box center [39, 274] width 17 height 14
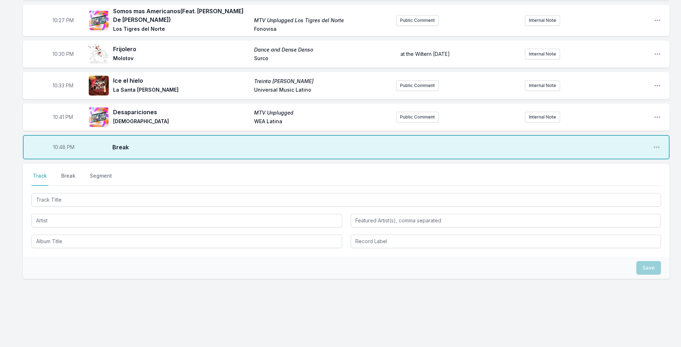
scroll to position [310, 0]
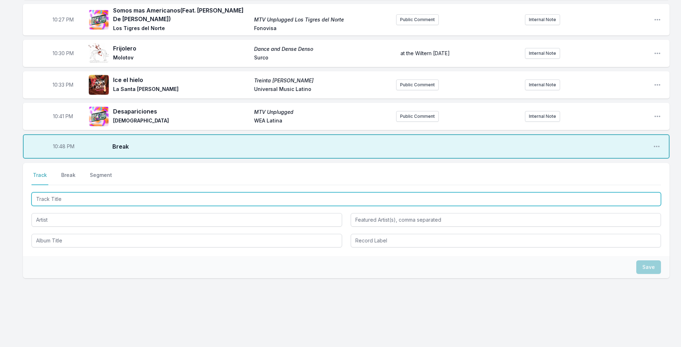
click at [57, 199] on input "Track Title" at bounding box center [345, 199] width 629 height 14
type input "In My Dreams"
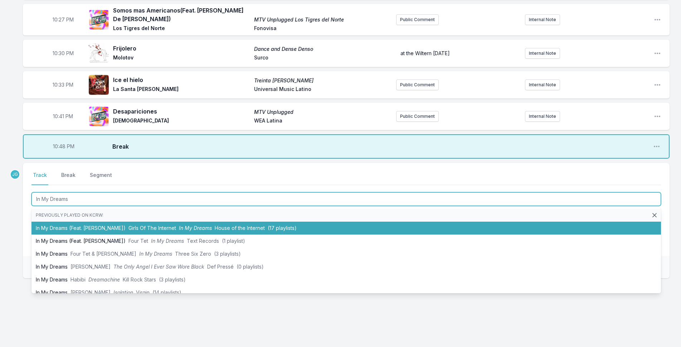
click at [45, 225] on li "In My Dreams (Feat. Dani Siciliano) Girls Of The Internet In My Dreams House of…" at bounding box center [345, 228] width 629 height 13
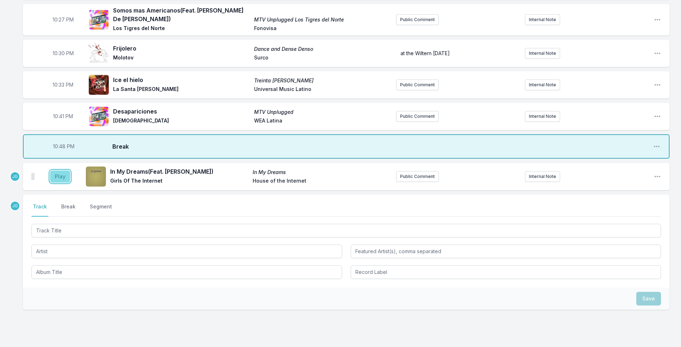
click at [63, 180] on button "Play" at bounding box center [60, 176] width 20 height 12
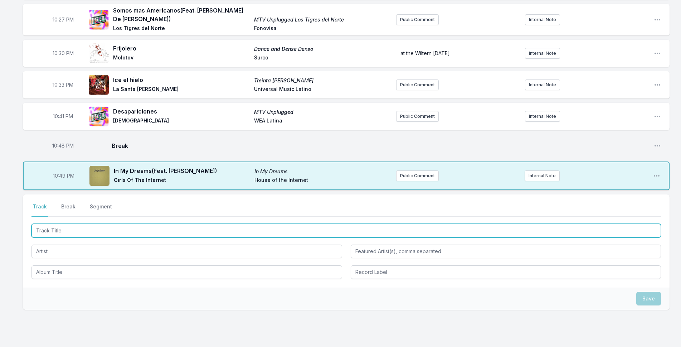
click at [79, 230] on input "Track Title" at bounding box center [345, 231] width 629 height 14
type input "Ring Ring Ring"
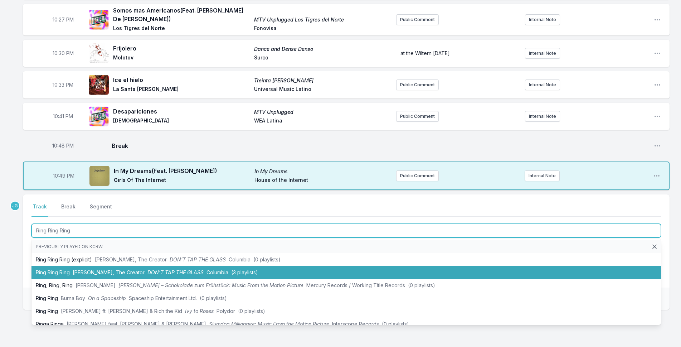
click at [52, 268] on li "Ring Ring Ring Tyler, The Creator DON’T TAP THE GLASS Columbia (3 playlists)" at bounding box center [345, 272] width 629 height 13
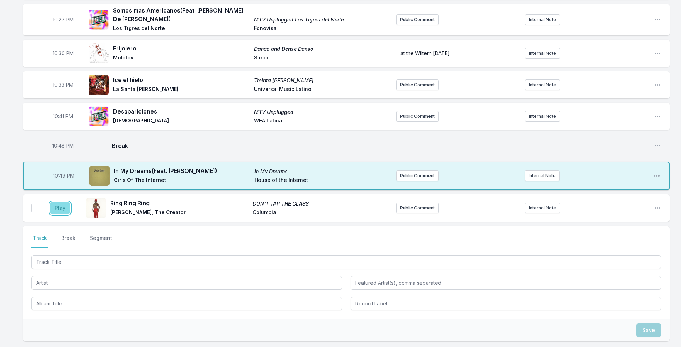
click at [61, 209] on button "Play" at bounding box center [60, 208] width 20 height 12
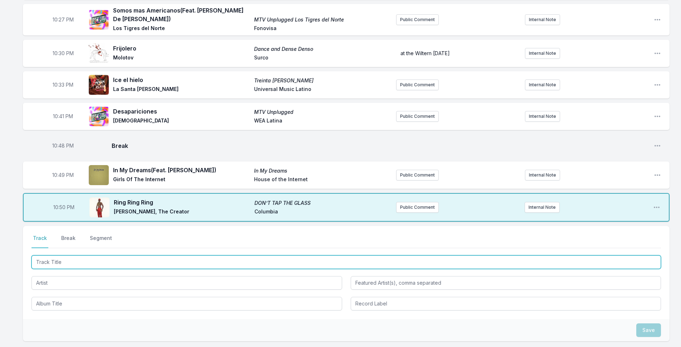
click at [87, 261] on input "Track Title" at bounding box center [345, 262] width 629 height 14
type input "Still See Love"
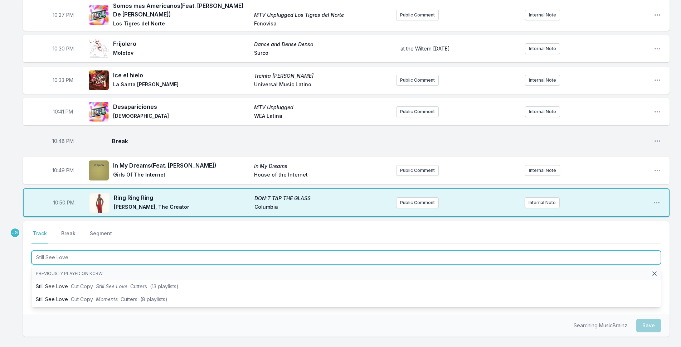
scroll to position [345, 0]
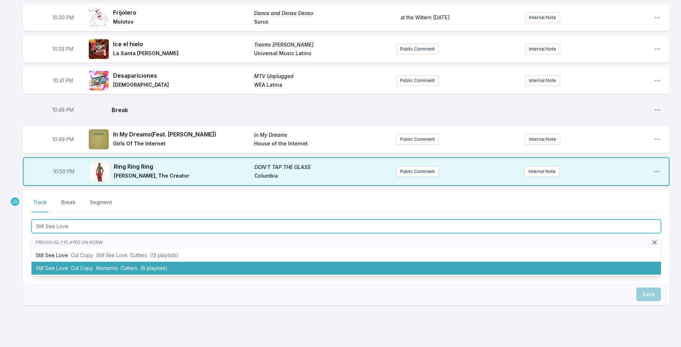
click at [58, 268] on li "Still See Love Cut Copy Moments Cutters (8 playlists)" at bounding box center [345, 268] width 629 height 13
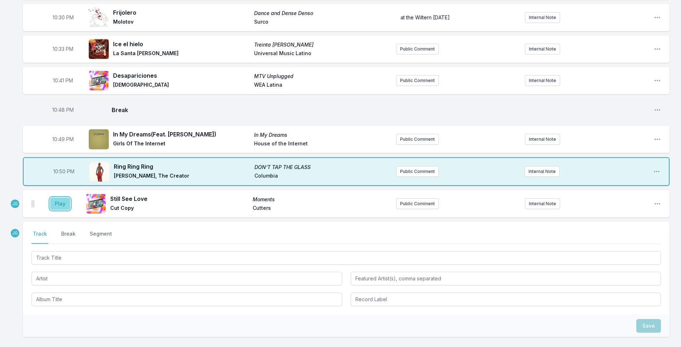
click at [63, 205] on button "Play" at bounding box center [60, 204] width 20 height 12
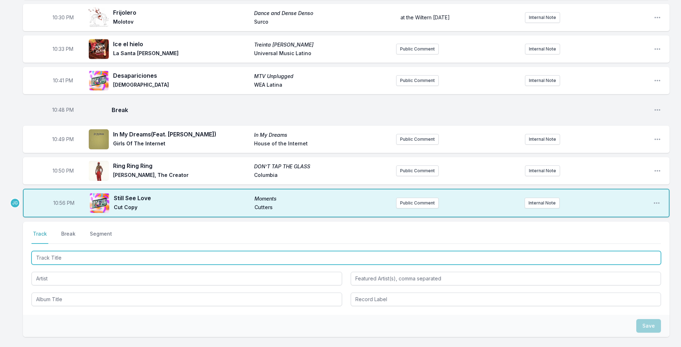
click at [69, 254] on input "Track Title" at bounding box center [345, 258] width 629 height 14
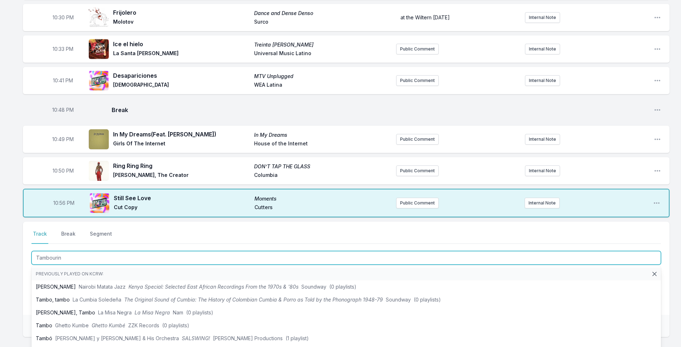
type input "Tambourine"
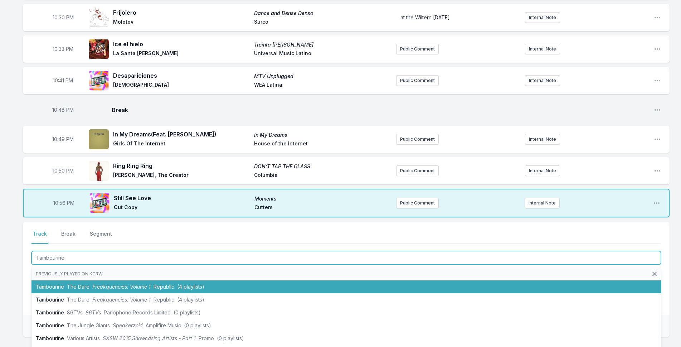
click at [49, 282] on li "Tambourine The Dare Freakquencies: Volume 1 Republic (4 playlists)" at bounding box center [345, 286] width 629 height 13
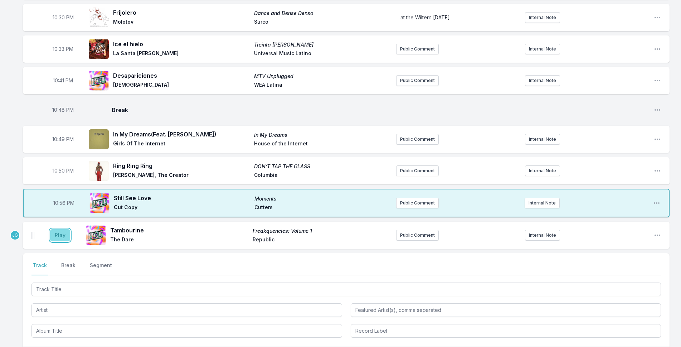
click at [53, 236] on button "Play" at bounding box center [60, 235] width 20 height 12
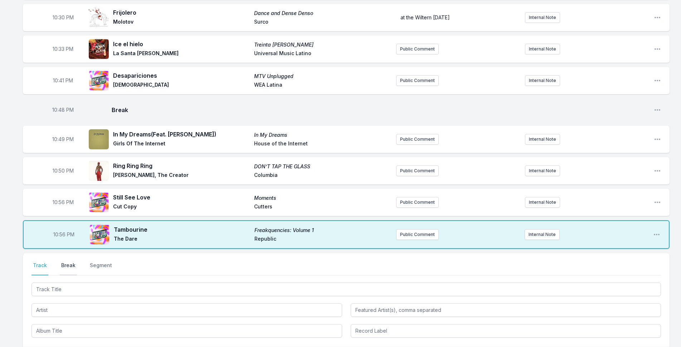
click at [72, 263] on button "Break" at bounding box center [68, 269] width 17 height 14
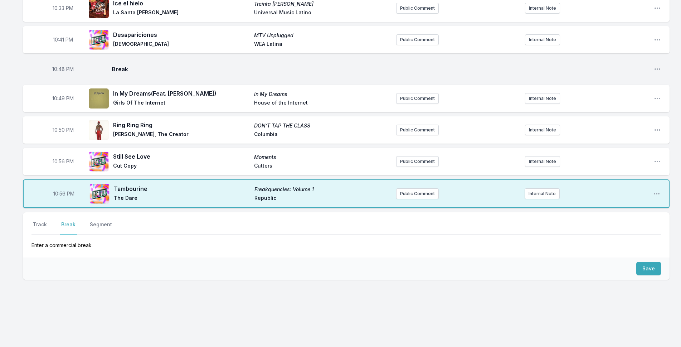
scroll to position [388, 0]
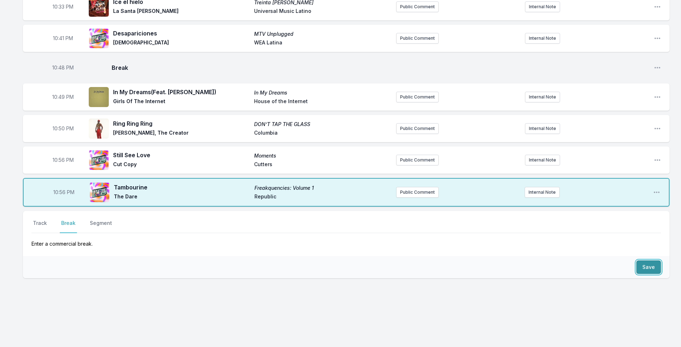
click at [648, 265] on button "Save" at bounding box center [648, 267] width 25 height 14
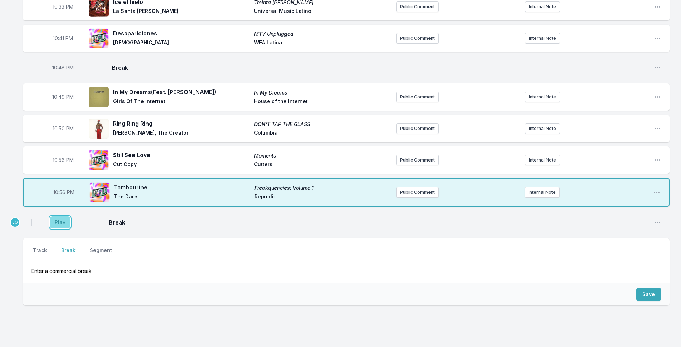
click at [61, 221] on button "Play" at bounding box center [60, 222] width 20 height 12
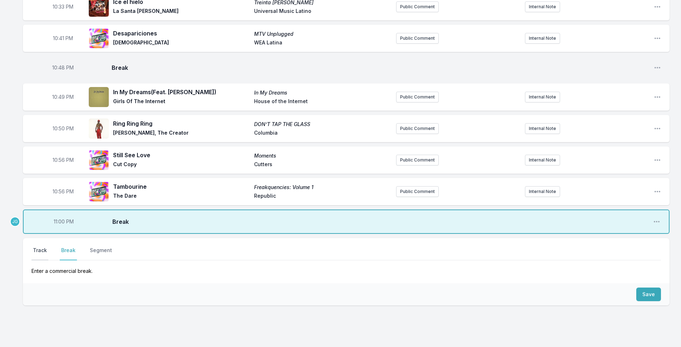
click at [39, 252] on button "Track" at bounding box center [39, 254] width 17 height 14
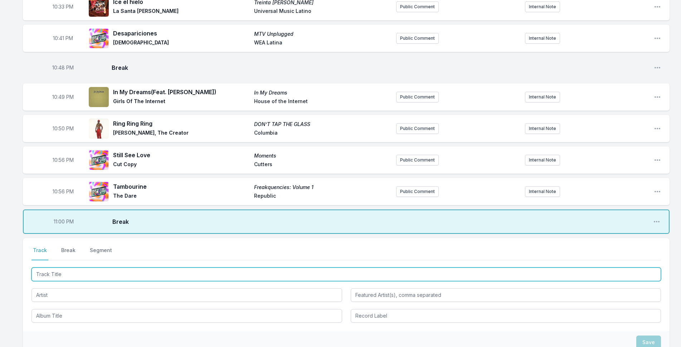
click at [42, 272] on input "Track Title" at bounding box center [345, 274] width 629 height 14
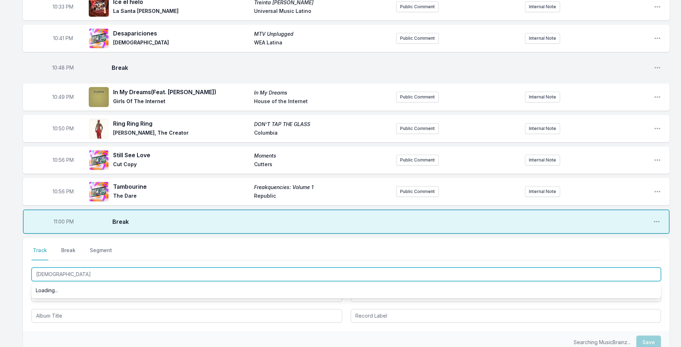
type input "Latinoa"
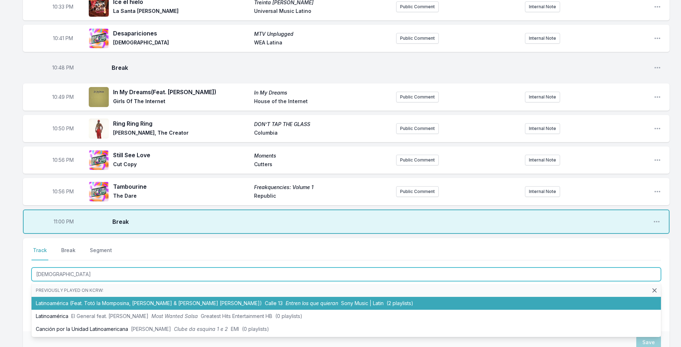
click at [96, 305] on li "Latinoamérica (Feat. Totó la Momposina, Susana Baca & Maria Rita) Calle 13 Entr…" at bounding box center [345, 303] width 629 height 13
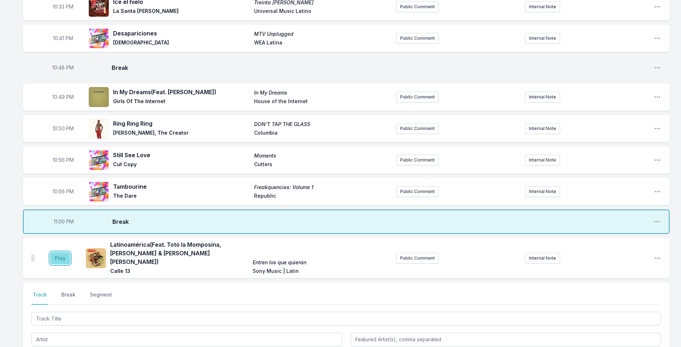
click at [65, 256] on button "Play" at bounding box center [60, 258] width 20 height 12
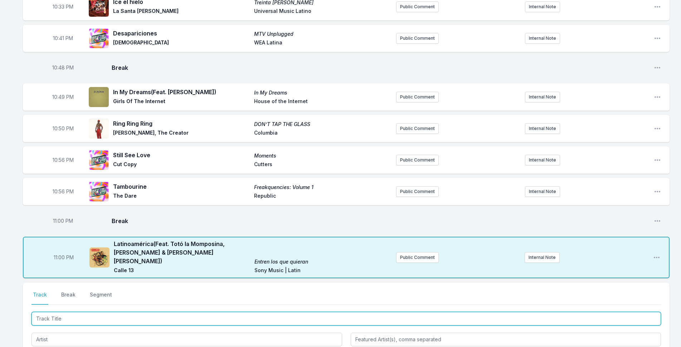
click at [89, 312] on input "Track Title" at bounding box center [345, 319] width 629 height 14
click at [66, 312] on input "Track Title" at bounding box center [345, 319] width 629 height 14
type input "Embeces"
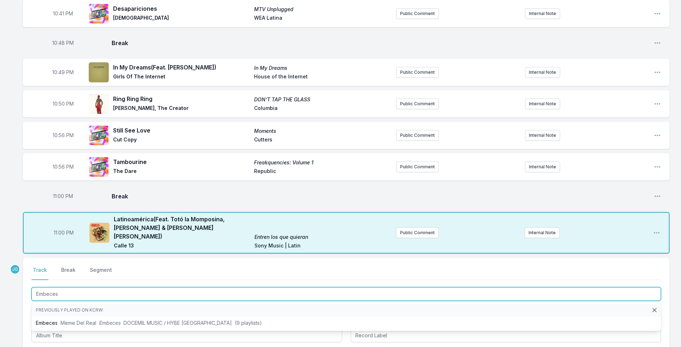
scroll to position [498, 0]
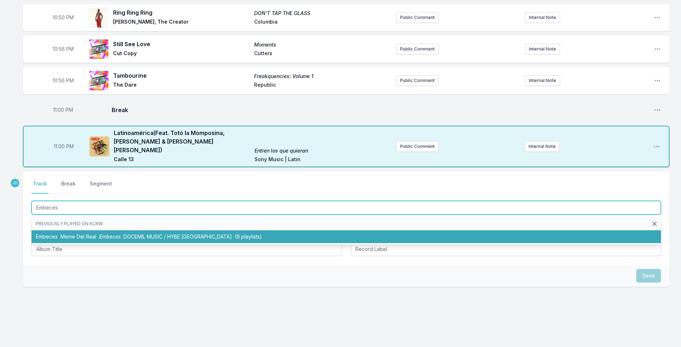
click at [52, 230] on li "Embeces Meme Del Real Embeces DOCEMIL MUSIC / HYBE Latin America (9 playlists)" at bounding box center [345, 236] width 629 height 13
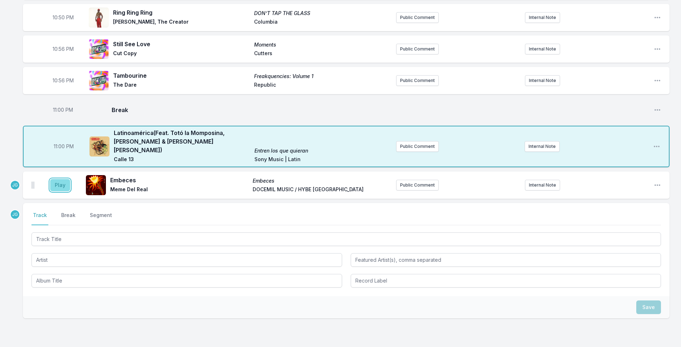
click at [60, 179] on button "Play" at bounding box center [60, 185] width 20 height 12
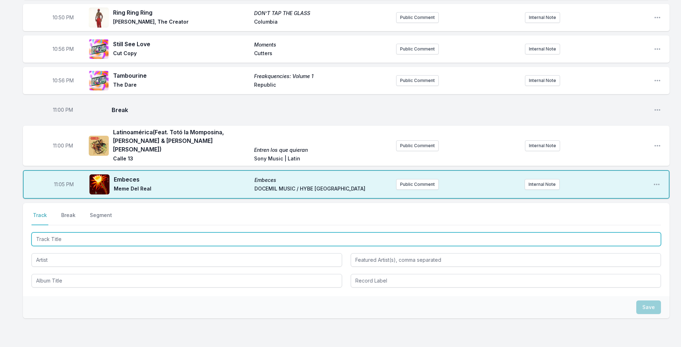
click at [78, 232] on input "Track Title" at bounding box center [345, 239] width 629 height 14
type input "No te Vayas Sin"
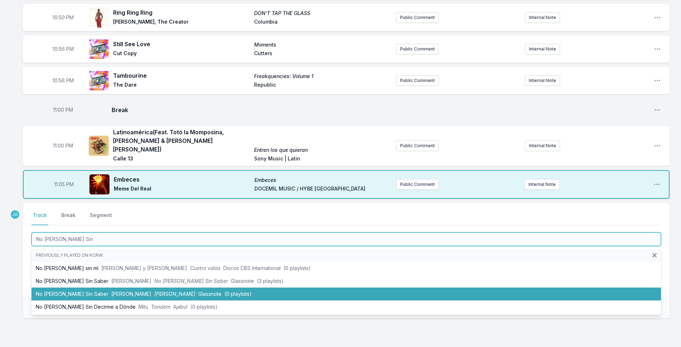
click at [71, 287] on li "No Te Vayas Sin Saber Silvana Estrada Vendrán Suaves Lluvias Glassnote (0 playl…" at bounding box center [345, 293] width 629 height 13
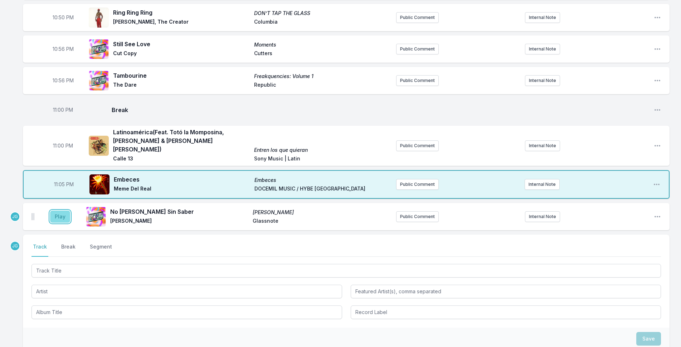
click at [56, 210] on button "Play" at bounding box center [60, 216] width 20 height 12
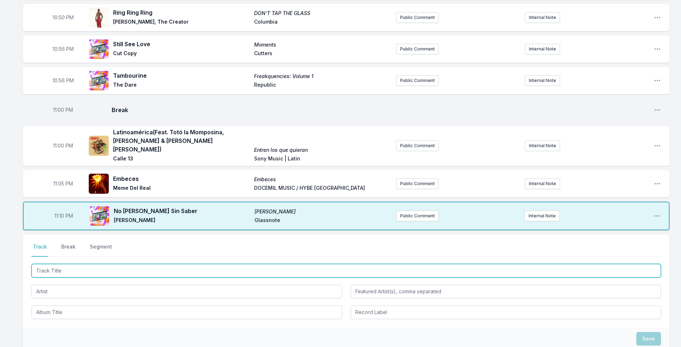
click at [49, 264] on input "Track Title" at bounding box center [345, 271] width 629 height 14
click at [113, 264] on input "Track Title" at bounding box center [345, 271] width 629 height 14
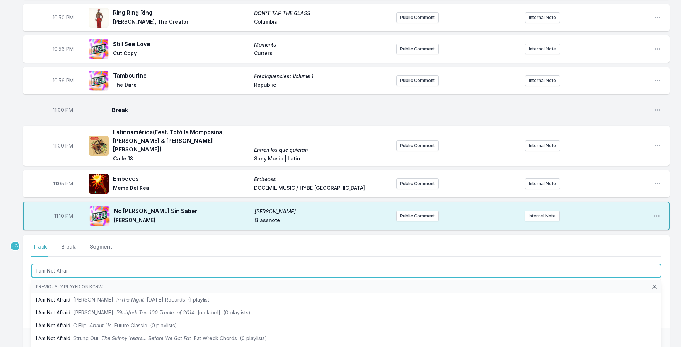
type input "I am Not Afraid"
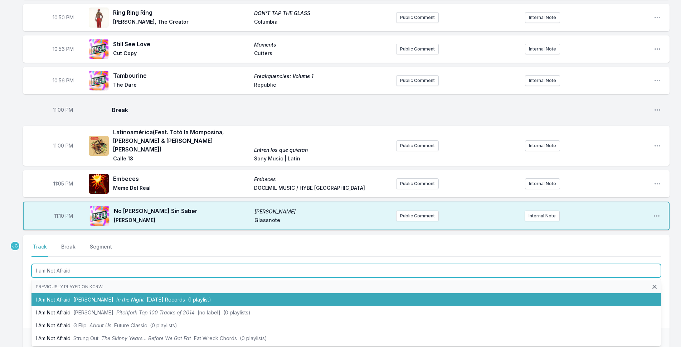
click at [66, 293] on li "I Am Not Afraid Charley Crockett In the Night Field Day Records (1 playlist)" at bounding box center [345, 299] width 629 height 13
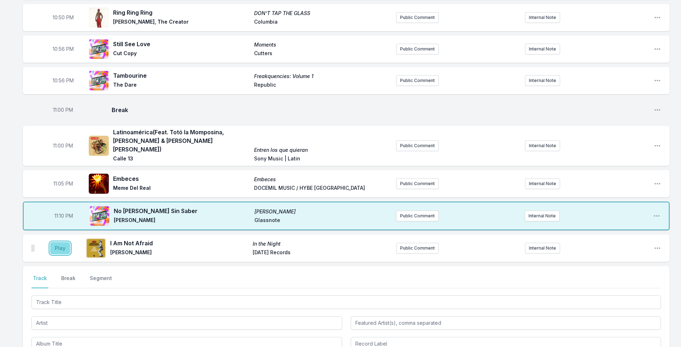
click at [61, 242] on button "Play" at bounding box center [60, 248] width 20 height 12
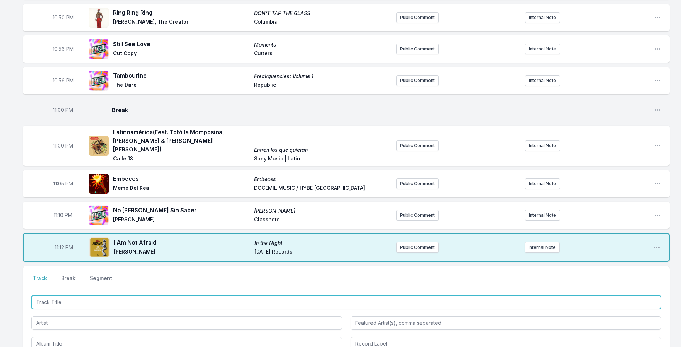
click at [109, 297] on input "Track Title" at bounding box center [345, 302] width 629 height 14
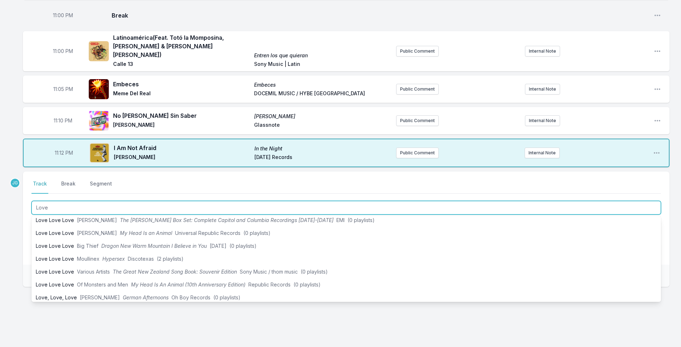
scroll to position [107, 0]
type input "Love"
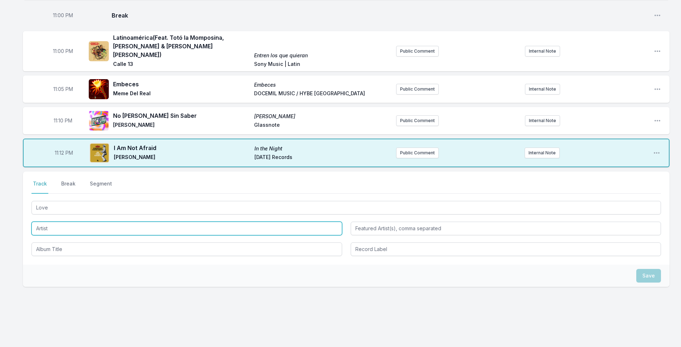
click at [38, 222] on input "Artist" at bounding box center [186, 229] width 311 height 14
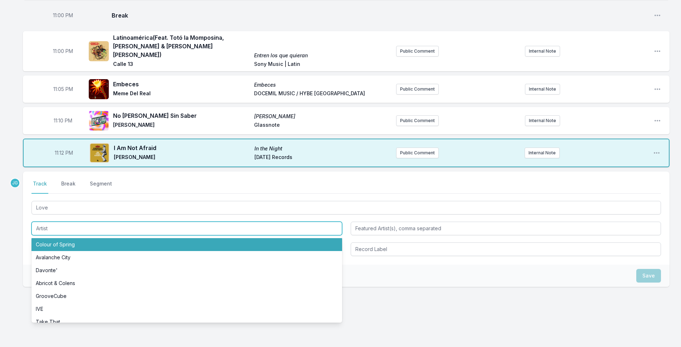
click at [44, 222] on input "Artist" at bounding box center [186, 229] width 311 height 14
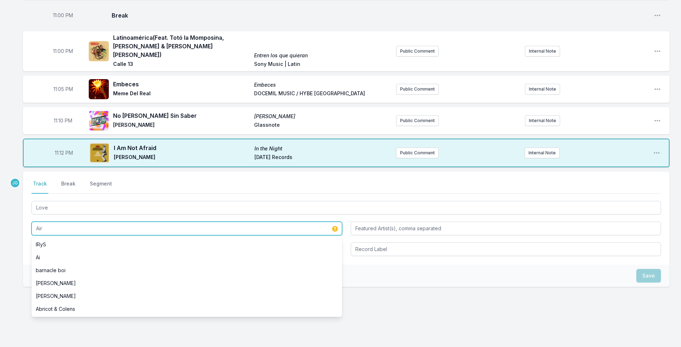
type input "Air"
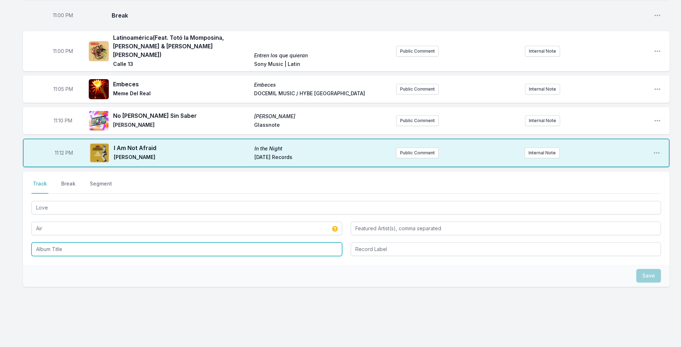
click at [43, 242] on input "Album Title" at bounding box center [186, 249] width 311 height 14
type input "Love 2"
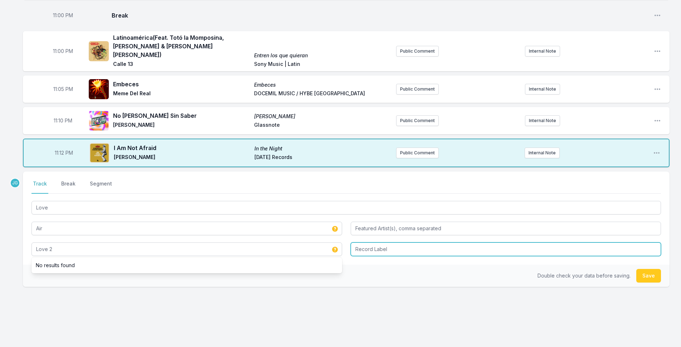
click at [379, 247] on input "Record Label" at bounding box center [506, 249] width 311 height 14
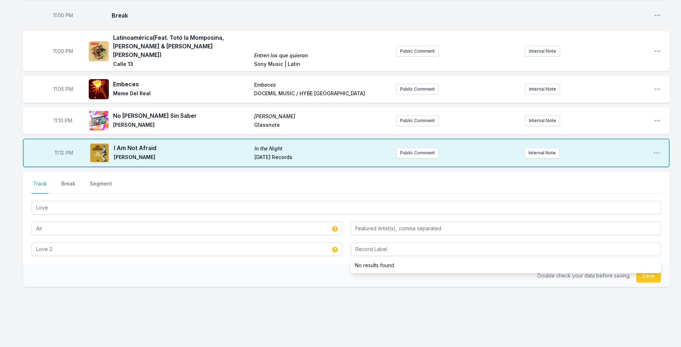
click at [304, 268] on div "Double check your data before saving. Save" at bounding box center [346, 275] width 647 height 22
click at [659, 269] on button "Save" at bounding box center [648, 276] width 25 height 14
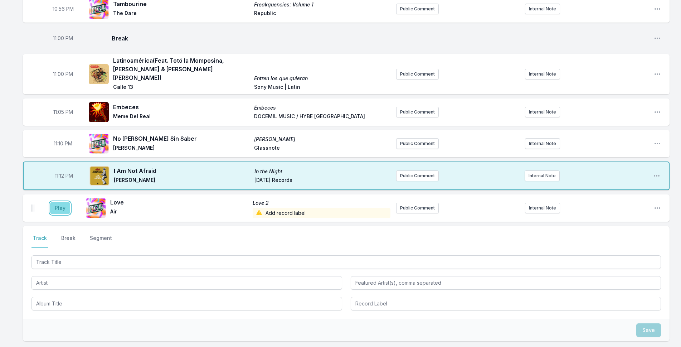
click at [62, 202] on button "Play" at bounding box center [60, 208] width 20 height 12
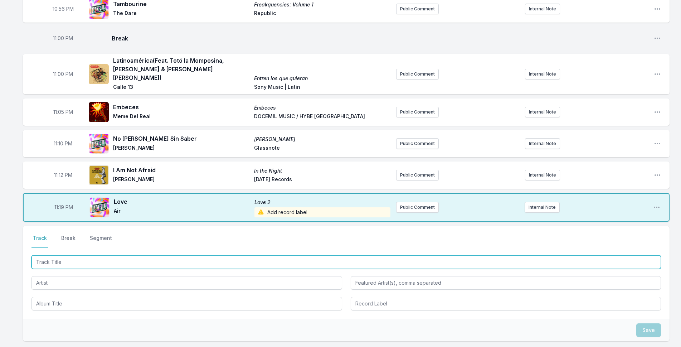
click at [74, 257] on input "Track Title" at bounding box center [345, 262] width 629 height 14
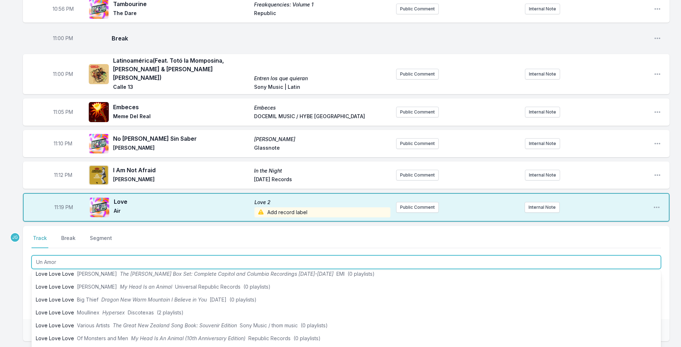
scroll to position [0, 0]
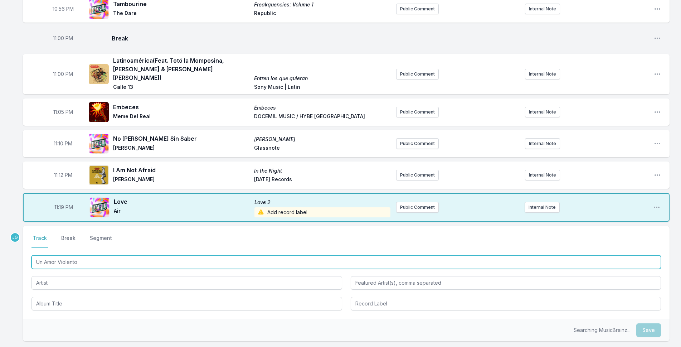
type input "Un Amor Violento"
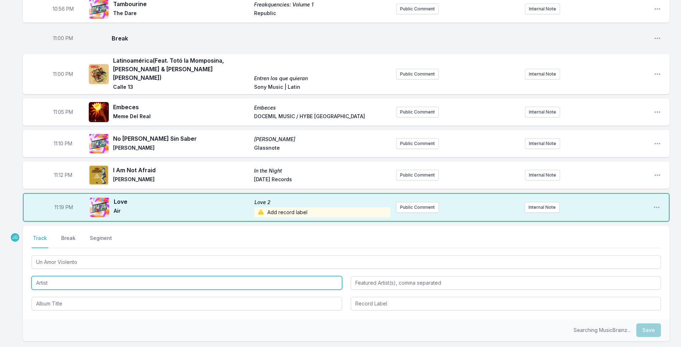
click at [45, 279] on input "Artist" at bounding box center [186, 283] width 311 height 14
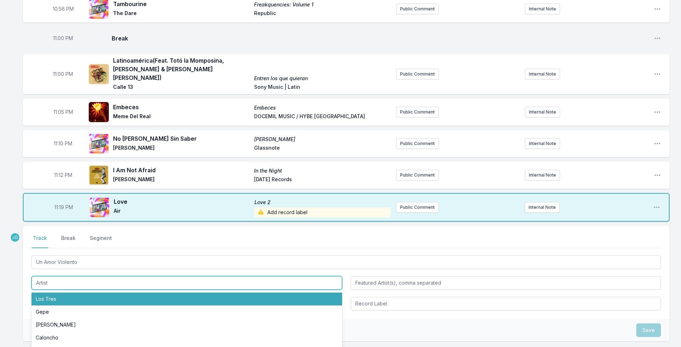
click at [43, 292] on li "Los Tres" at bounding box center [186, 298] width 311 height 13
type input "Los Tres"
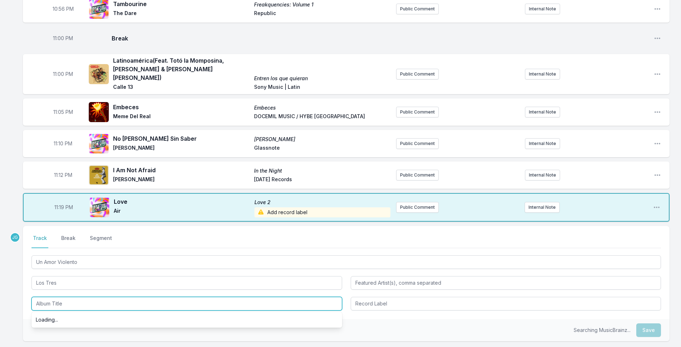
click at [45, 297] on input "Album Title" at bounding box center [186, 304] width 311 height 14
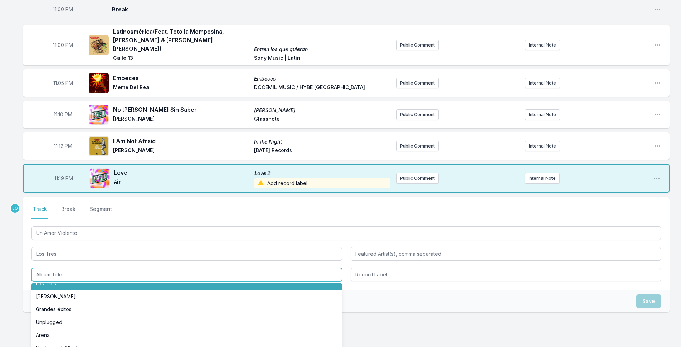
scroll to position [647, 0]
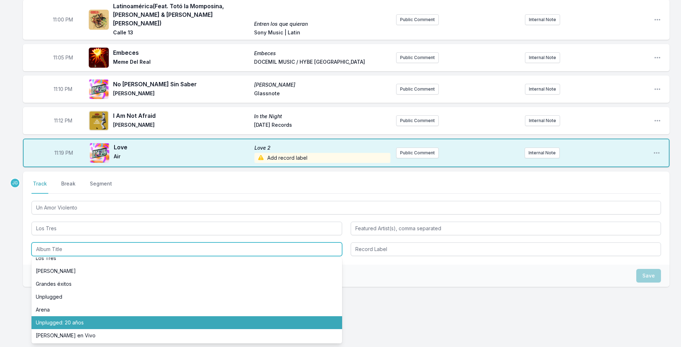
click at [51, 316] on li "Unplugged: 20 años" at bounding box center [186, 322] width 311 height 13
type input "Unplugged: 20 años"
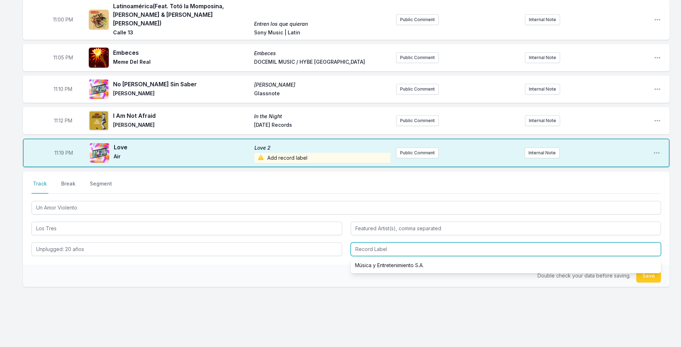
click at [381, 242] on input "Record Label" at bounding box center [506, 249] width 311 height 14
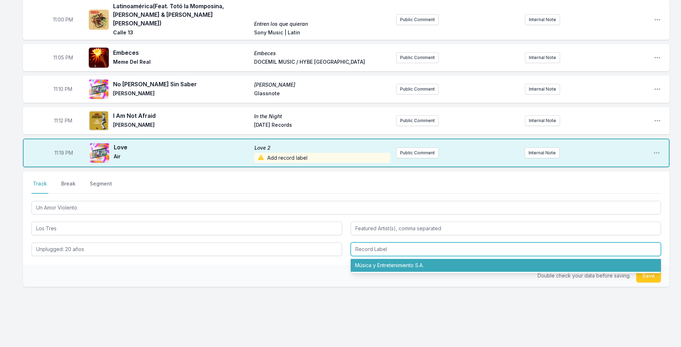
click at [385, 259] on li "Música y Entretenimiento S.A." at bounding box center [506, 265] width 311 height 13
type input "Música y Entretenimiento S.A."
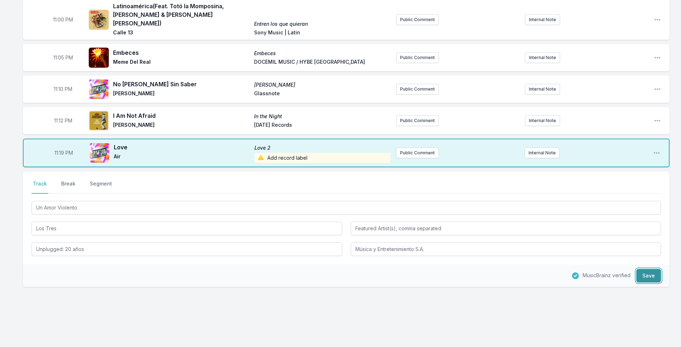
click at [650, 269] on button "Save" at bounding box center [648, 276] width 25 height 14
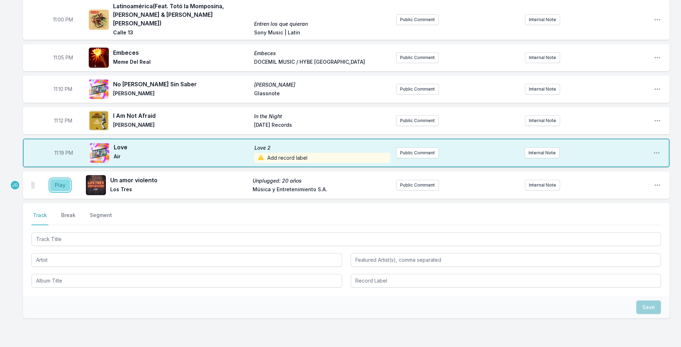
click at [56, 179] on button "Play" at bounding box center [60, 185] width 20 height 12
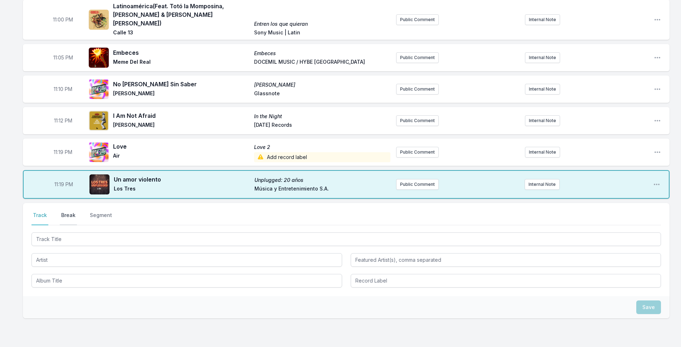
click at [68, 211] on button "Break" at bounding box center [68, 218] width 17 height 14
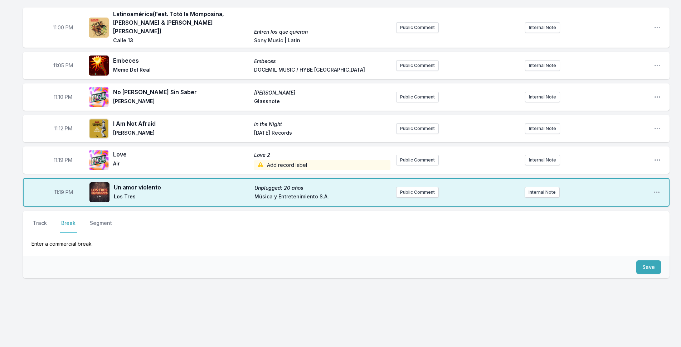
scroll to position [631, 0]
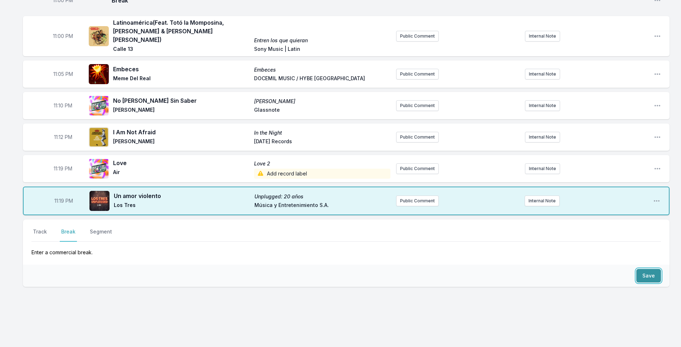
click at [656, 269] on button "Save" at bounding box center [648, 276] width 25 height 14
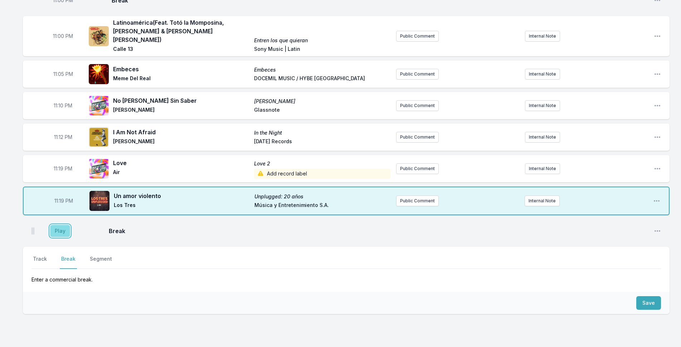
click at [55, 225] on button "Play" at bounding box center [60, 231] width 20 height 12
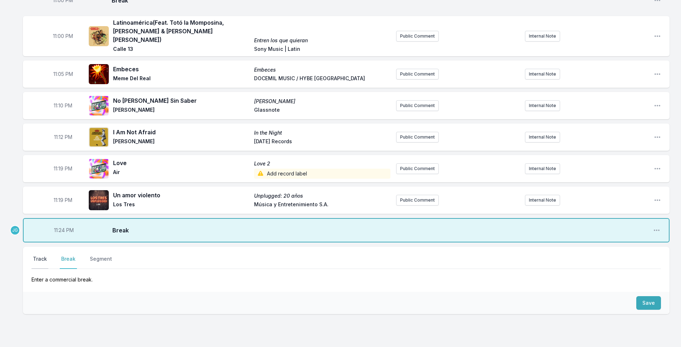
click at [40, 255] on button "Track" at bounding box center [39, 262] width 17 height 14
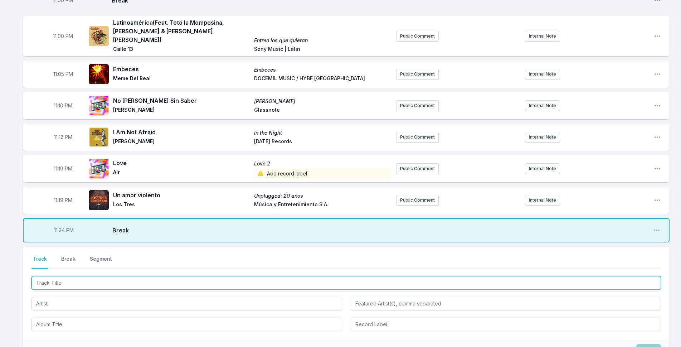
click at [350, 276] on input "Track Title" at bounding box center [345, 283] width 629 height 14
type input "Peace Song"
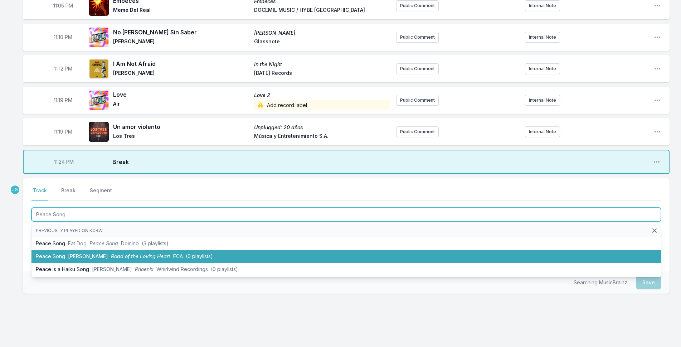
scroll to position [702, 0]
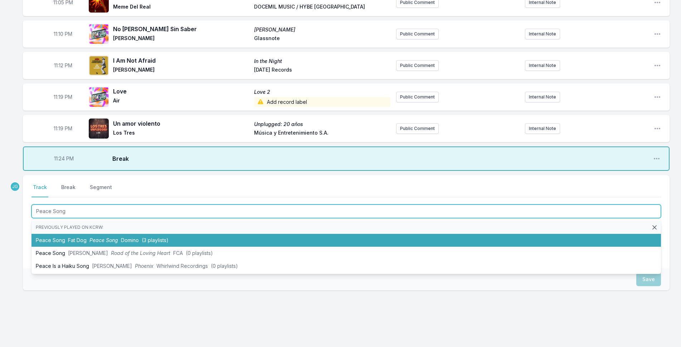
click at [79, 237] on li "Peace Song Fat Dog Peace Song Domino (3 playlists)" at bounding box center [345, 240] width 629 height 13
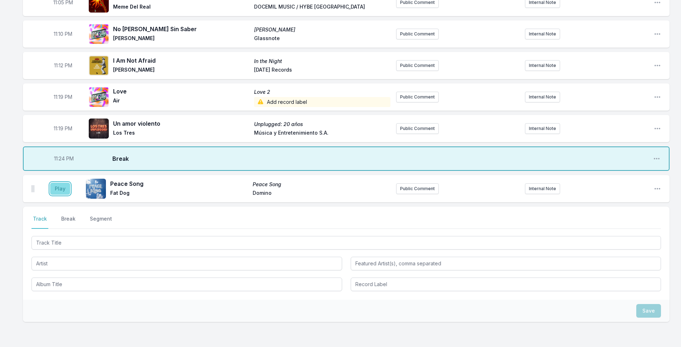
click at [60, 183] on button "Play" at bounding box center [60, 189] width 20 height 12
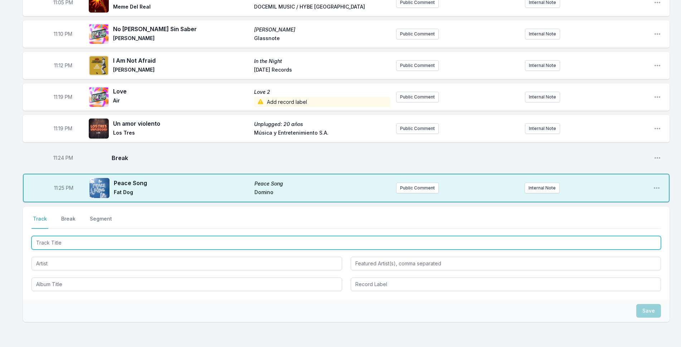
click at [138, 236] on input "Track Title" at bounding box center [345, 243] width 629 height 14
type input "Kelly Green"
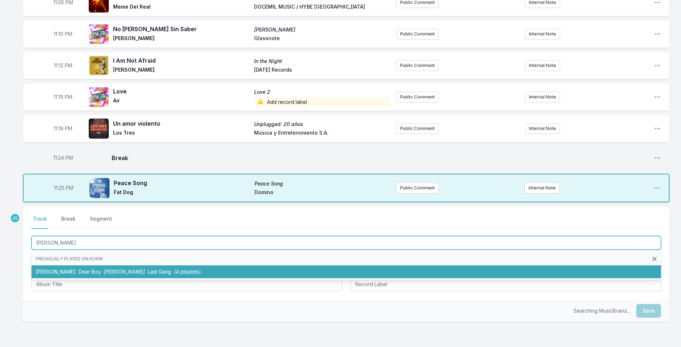
click at [122, 267] on li "Kelly Green Dear Boy Kelly Green Last Gang (4 playlists)" at bounding box center [345, 271] width 629 height 13
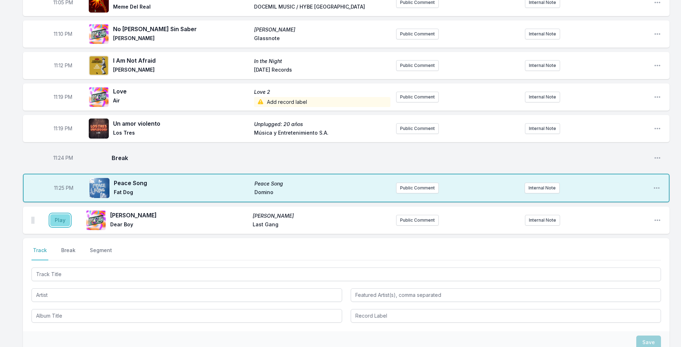
click at [63, 214] on button "Play" at bounding box center [60, 220] width 20 height 12
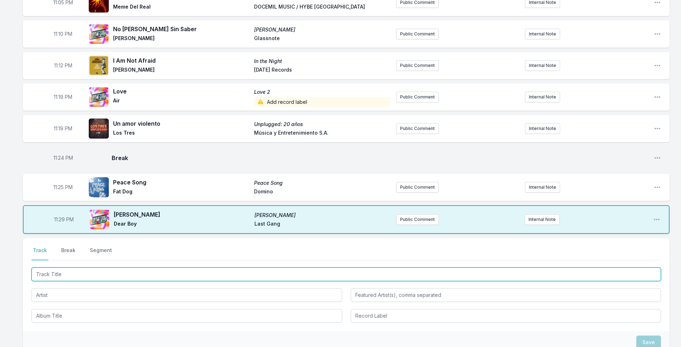
click at [96, 267] on input "Track Title" at bounding box center [345, 274] width 629 height 14
type input "Foto d"
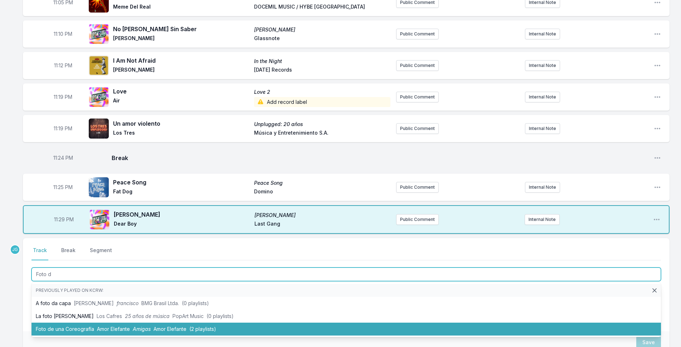
click at [102, 326] on span "Amor Elefante" at bounding box center [113, 329] width 33 height 6
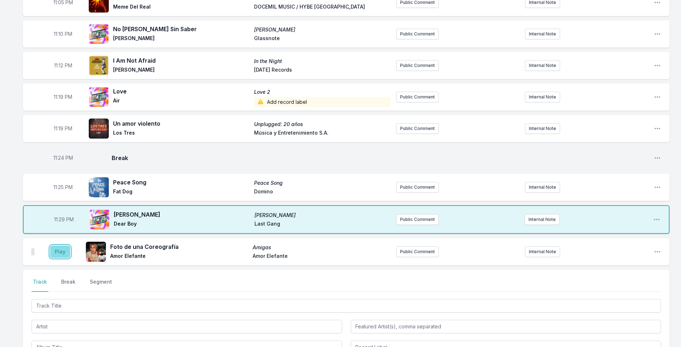
click at [68, 245] on button "Play" at bounding box center [60, 251] width 20 height 12
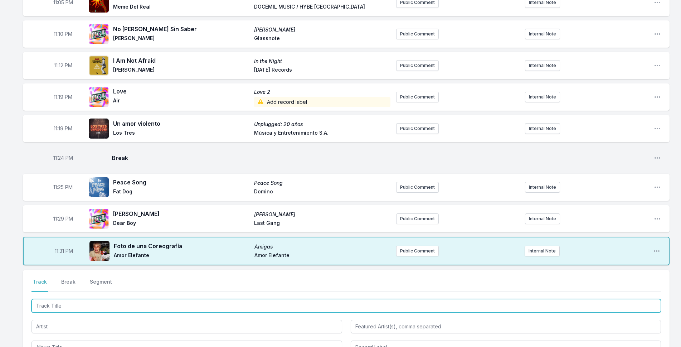
click at [79, 299] on input "Track Title" at bounding box center [345, 306] width 629 height 14
type input "All Systems Are Lying"
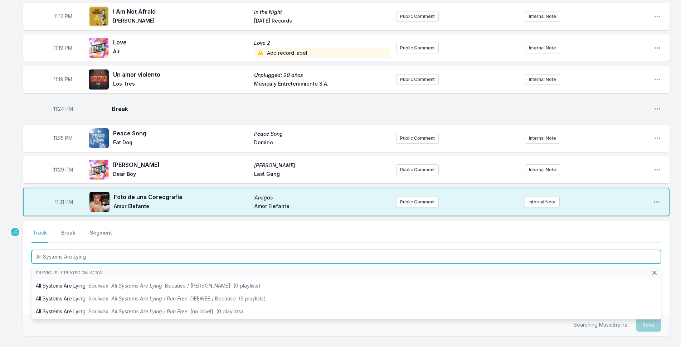
scroll to position [801, 0]
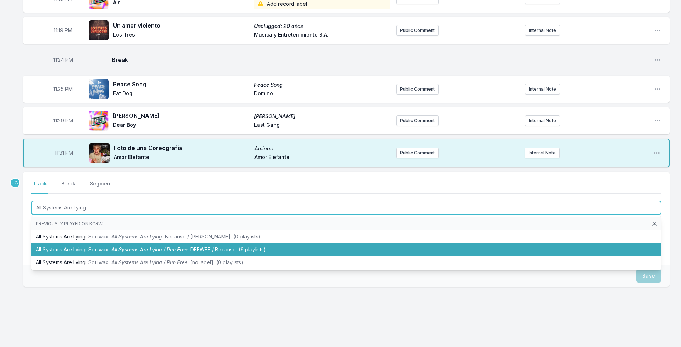
click at [79, 243] on li "All Systems Are Lying Soulwax All Systems Are Lying / Run Free DEEWEE / Because…" at bounding box center [345, 249] width 629 height 13
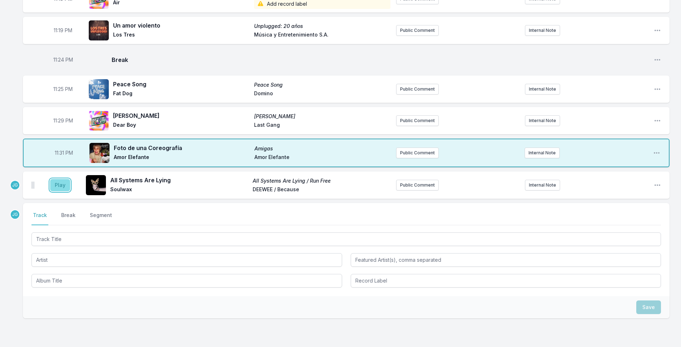
click at [60, 179] on button "Play" at bounding box center [60, 185] width 20 height 12
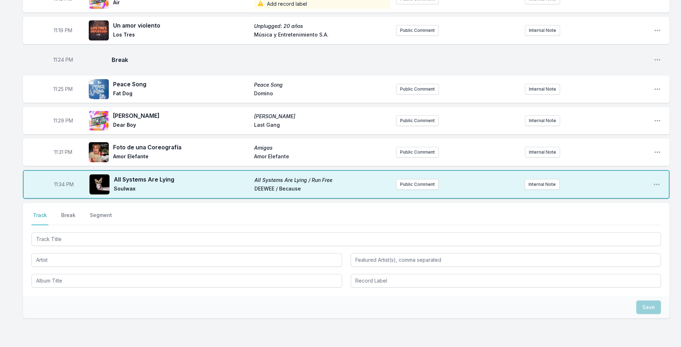
click at [71, 238] on div at bounding box center [345, 259] width 629 height 57
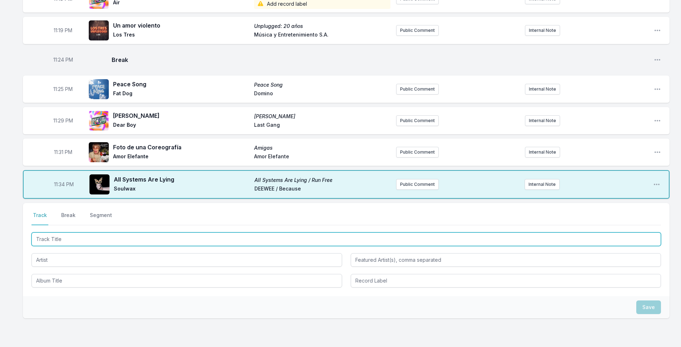
click at [71, 232] on input "Track Title" at bounding box center [345, 239] width 629 height 14
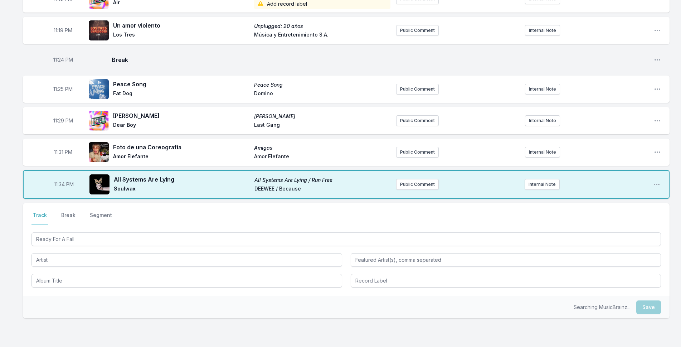
click at [65, 252] on div at bounding box center [186, 259] width 311 height 15
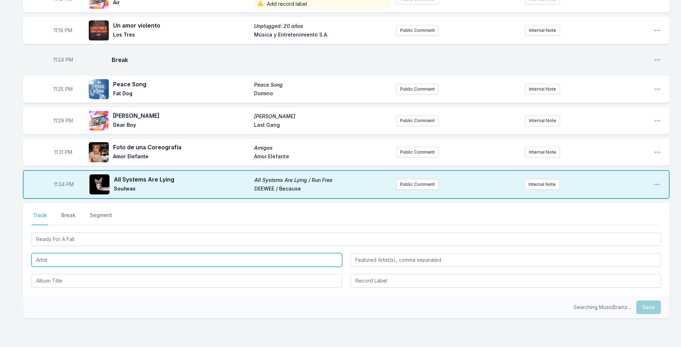
click at [59, 253] on input "Artist" at bounding box center [186, 260] width 311 height 14
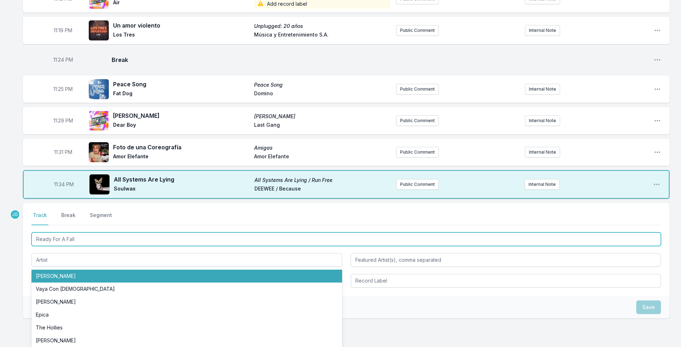
click at [83, 232] on input "Ready For A Fall" at bounding box center [345, 239] width 629 height 14
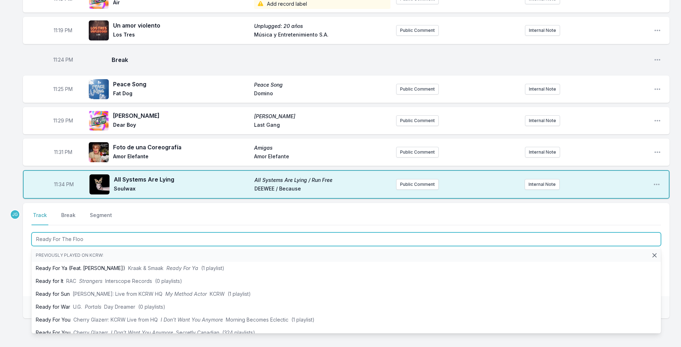
type input "Ready For The Floor"
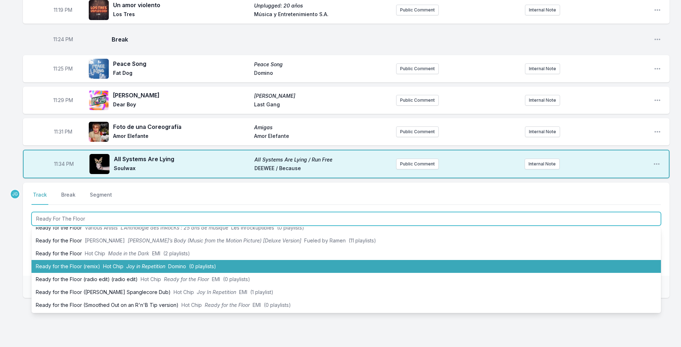
scroll to position [832, 0]
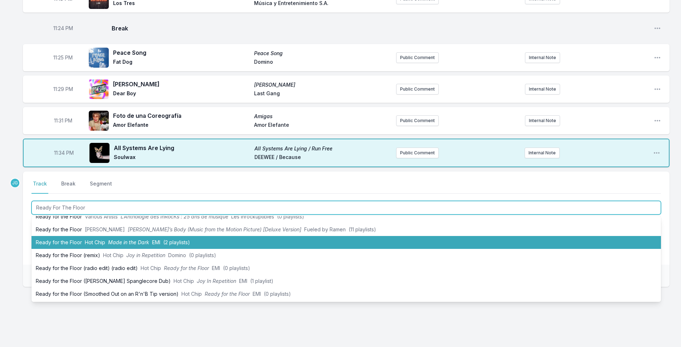
click at [59, 239] on li "Ready for the Floor Hot Chip Made in the Dark EMI (2 playlists)" at bounding box center [345, 242] width 629 height 13
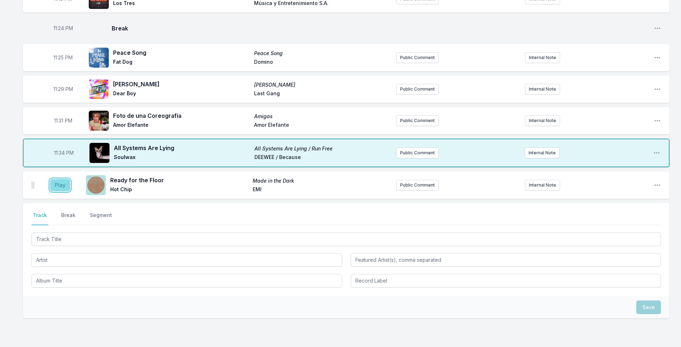
click at [61, 179] on button "Play" at bounding box center [60, 185] width 20 height 12
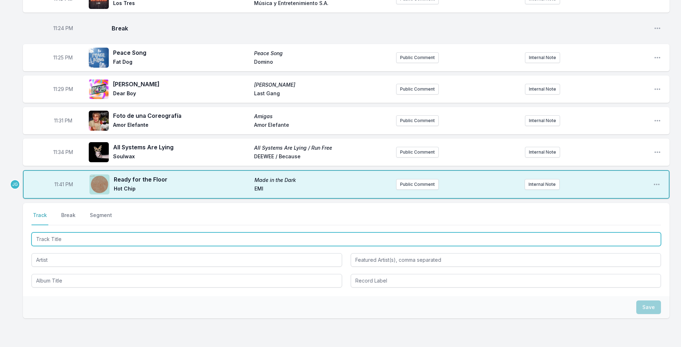
click at [58, 232] on input "Track Title" at bounding box center [345, 239] width 629 height 14
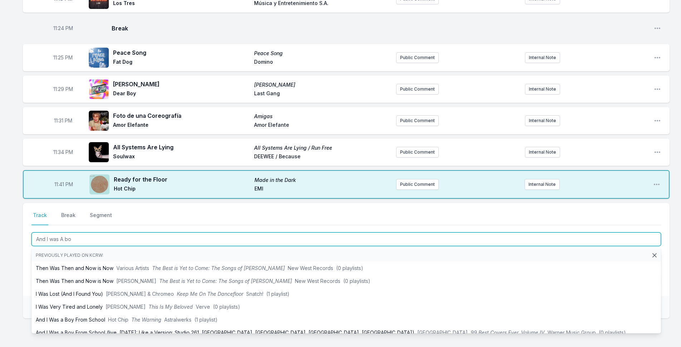
type input "And I was A boy"
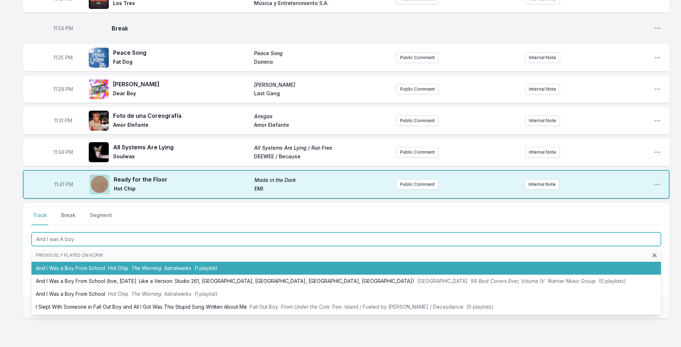
click at [55, 262] on li "And I Was a Boy From School Hot Chip The Warning Astralwerks (1 playlist)" at bounding box center [345, 268] width 629 height 13
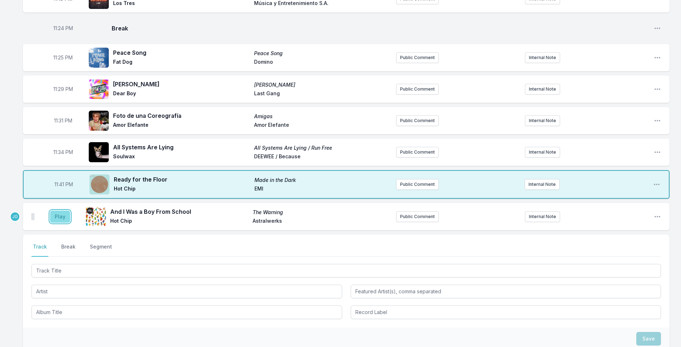
click at [53, 210] on button "Play" at bounding box center [60, 216] width 20 height 12
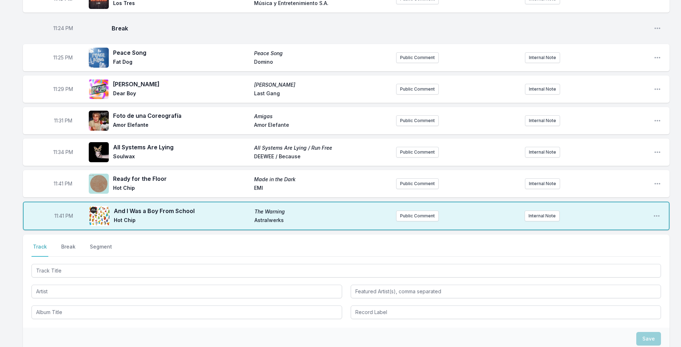
click at [65, 234] on div "Select a tab Track Break Segment Track Break Segment" at bounding box center [346, 280] width 647 height 93
click at [70, 243] on button "Break" at bounding box center [68, 250] width 17 height 14
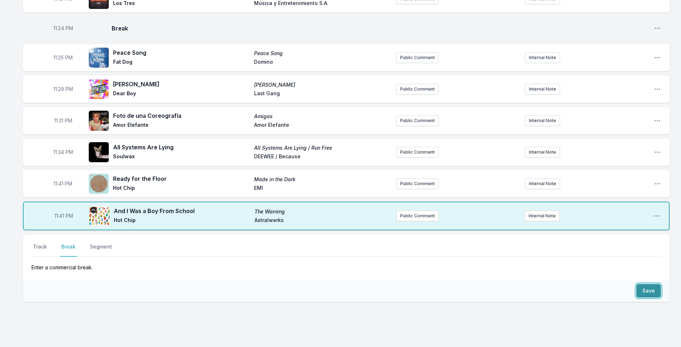
click at [641, 284] on button "Save" at bounding box center [648, 291] width 25 height 14
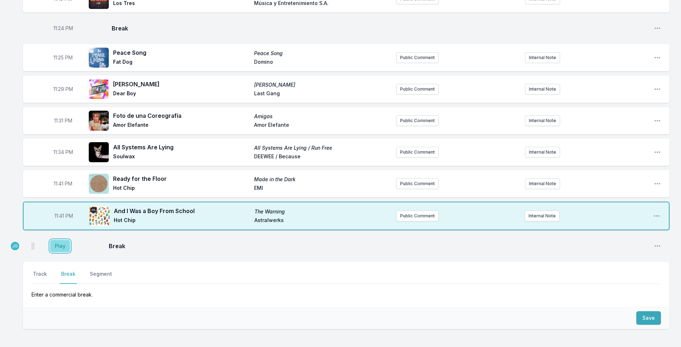
click at [65, 240] on button "Play" at bounding box center [60, 246] width 20 height 12
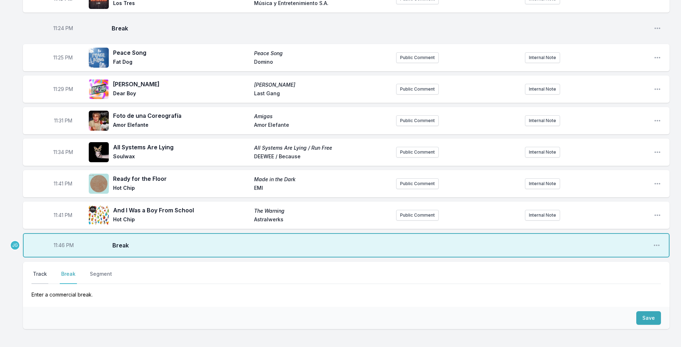
click at [33, 270] on button "Track" at bounding box center [39, 277] width 17 height 14
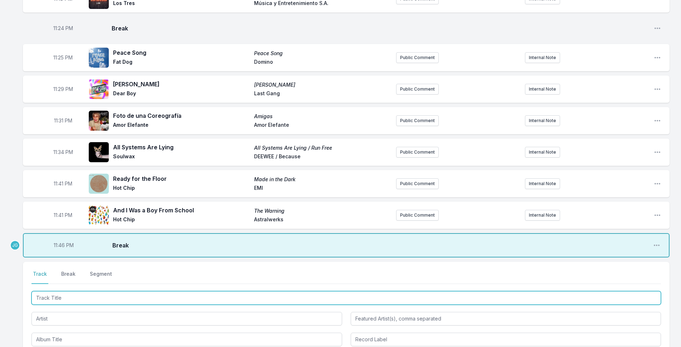
click at [62, 293] on input "Track Title" at bounding box center [345, 298] width 629 height 14
type input "Ridin"
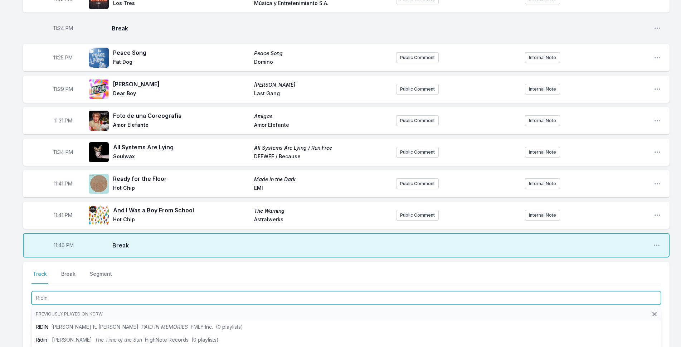
scroll to position [868, 0]
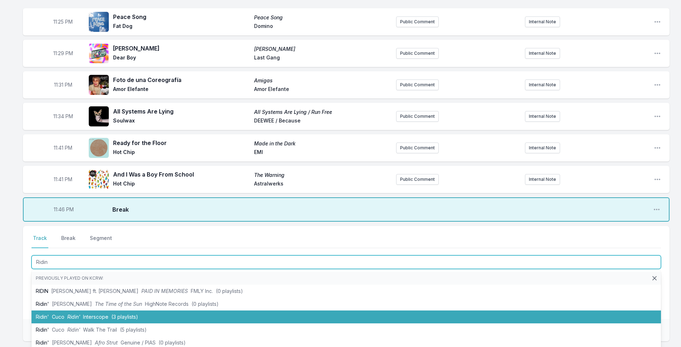
click at [54, 313] on span "Cuco" at bounding box center [58, 316] width 13 height 6
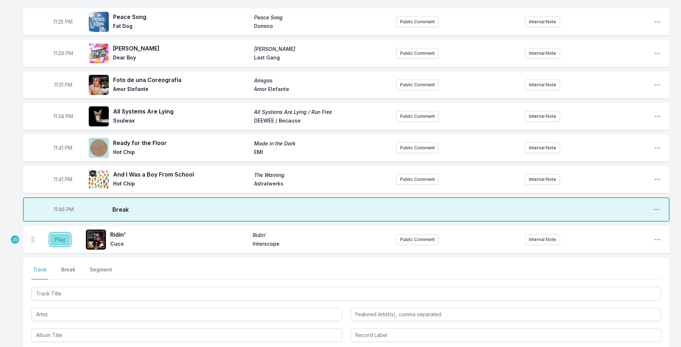
click at [60, 233] on button "Play" at bounding box center [60, 239] width 20 height 12
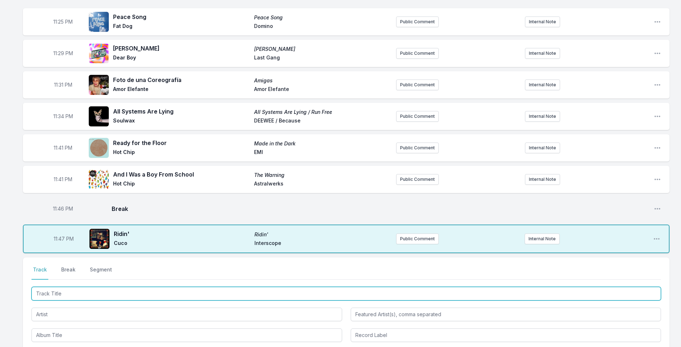
click at [160, 287] on input "Track Title" at bounding box center [345, 294] width 629 height 14
type input "end of the world"
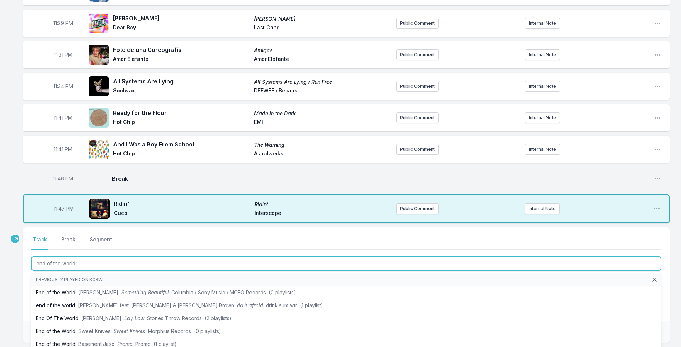
scroll to position [939, 0]
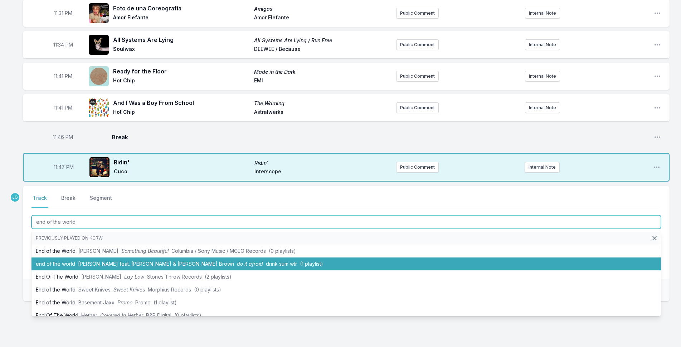
click at [37, 257] on li "end of the world Yaya Bey feat. Nigel Hall & Butcher Brown do it afraid drink s…" at bounding box center [345, 263] width 629 height 13
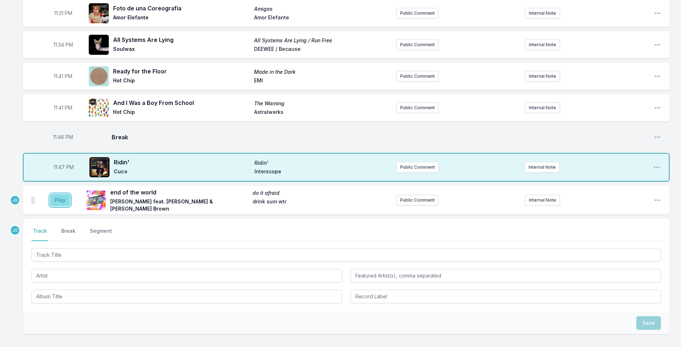
click at [55, 194] on button "Play" at bounding box center [60, 200] width 20 height 12
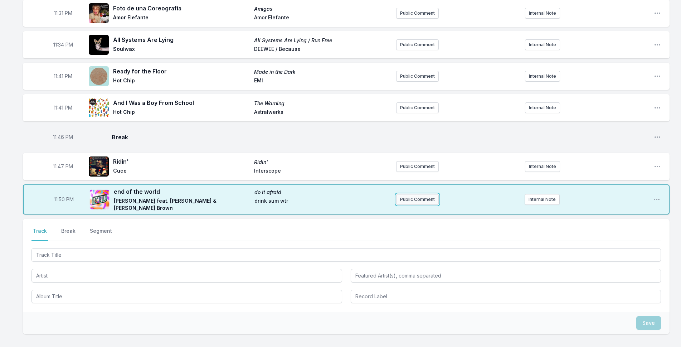
click at [416, 194] on button "Public Comment" at bounding box center [417, 199] width 43 height 11
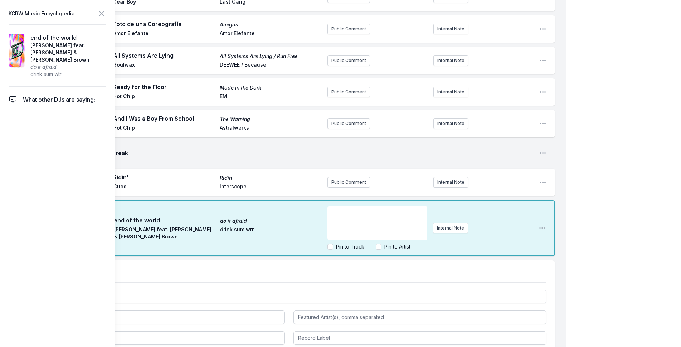
click at [376, 206] on div "﻿" at bounding box center [377, 223] width 100 height 34
click at [377, 244] on input "Pin to Artist" at bounding box center [379, 247] width 6 height 6
checkbox input "true"
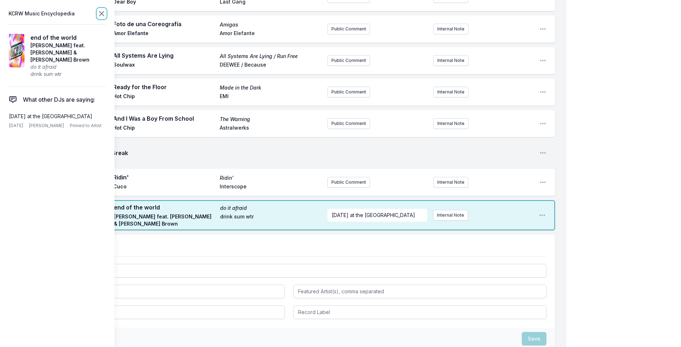
click at [101, 15] on icon at bounding box center [101, 13] width 4 height 4
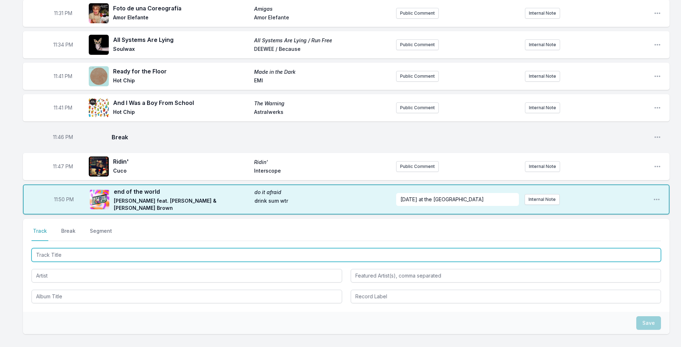
click at [115, 248] on input "Track Title" at bounding box center [345, 255] width 629 height 14
type input "Pedacitos"
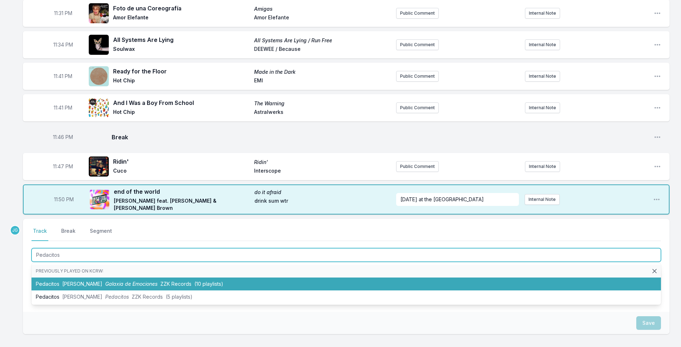
click at [40, 277] on li "Pedacitos Jackie Mendoza Galaxia de Emociones ZZK Records (10 playlists)" at bounding box center [345, 283] width 629 height 13
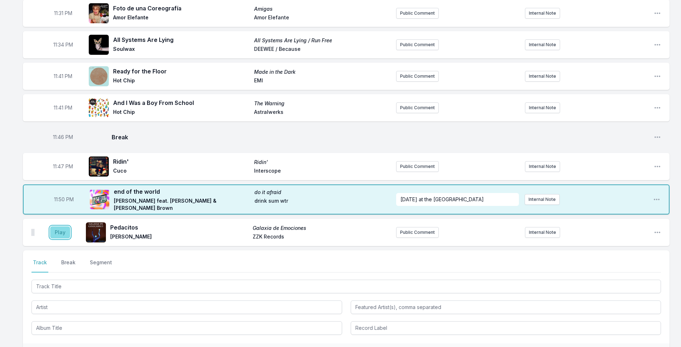
click at [55, 226] on button "Play" at bounding box center [60, 232] width 20 height 12
